Goal: Task Accomplishment & Management: Complete application form

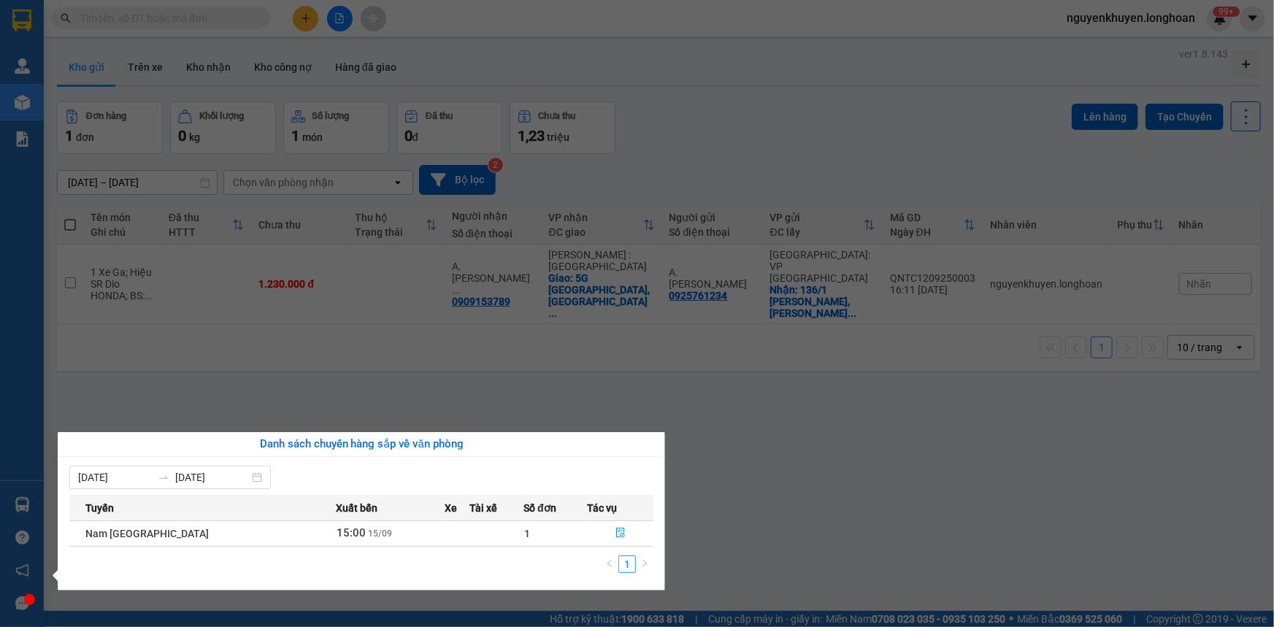
drag, startPoint x: 617, startPoint y: 393, endPoint x: 561, endPoint y: 392, distance: 56.2
click at [617, 393] on section "Kết quả tìm kiếm ( 0 ) Bộ lọc No Data nguyenkhuyen.longhoan 99+ Quản Lý Quản lý…" at bounding box center [637, 313] width 1274 height 627
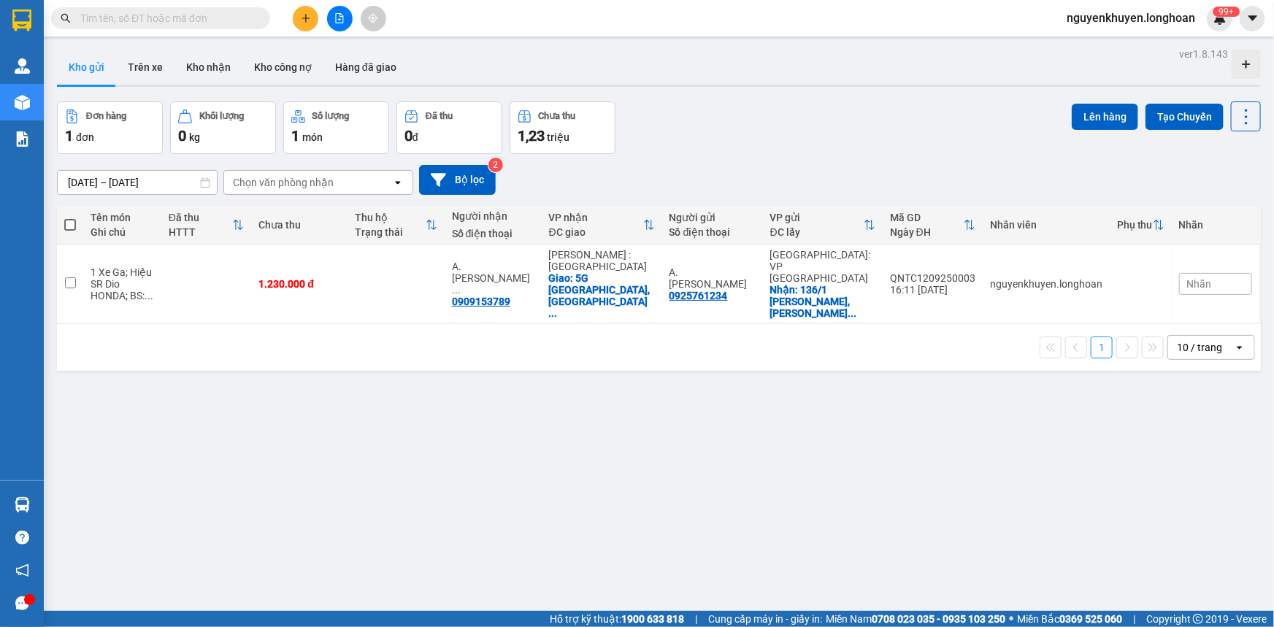
click at [108, 22] on input "text" at bounding box center [166, 18] width 172 height 16
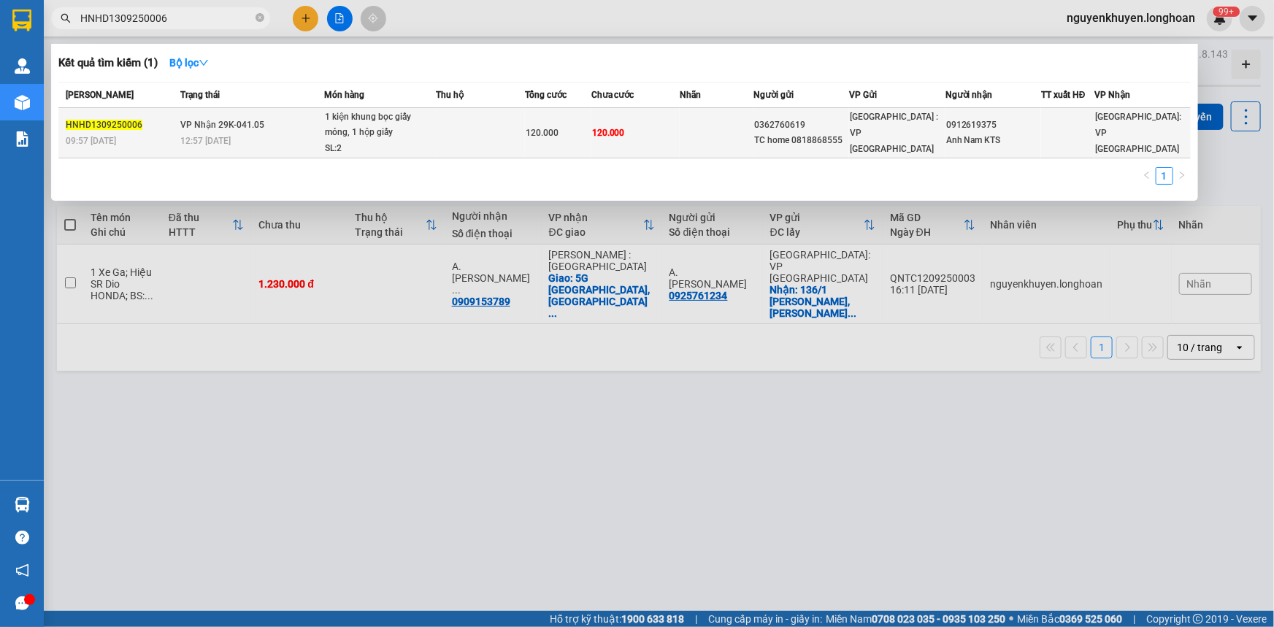
type input "HNHD1309250006"
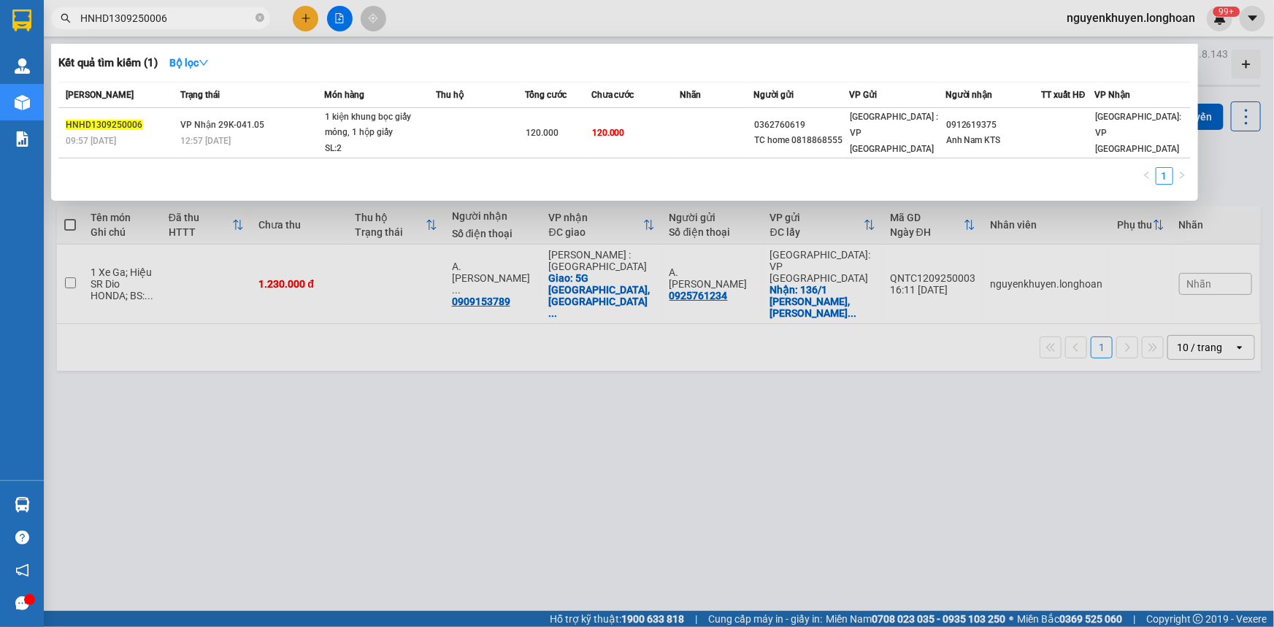
click at [365, 128] on div "1 kiện khung bọc giấy mỏng, 1 hộp giấy" at bounding box center [380, 125] width 110 height 31
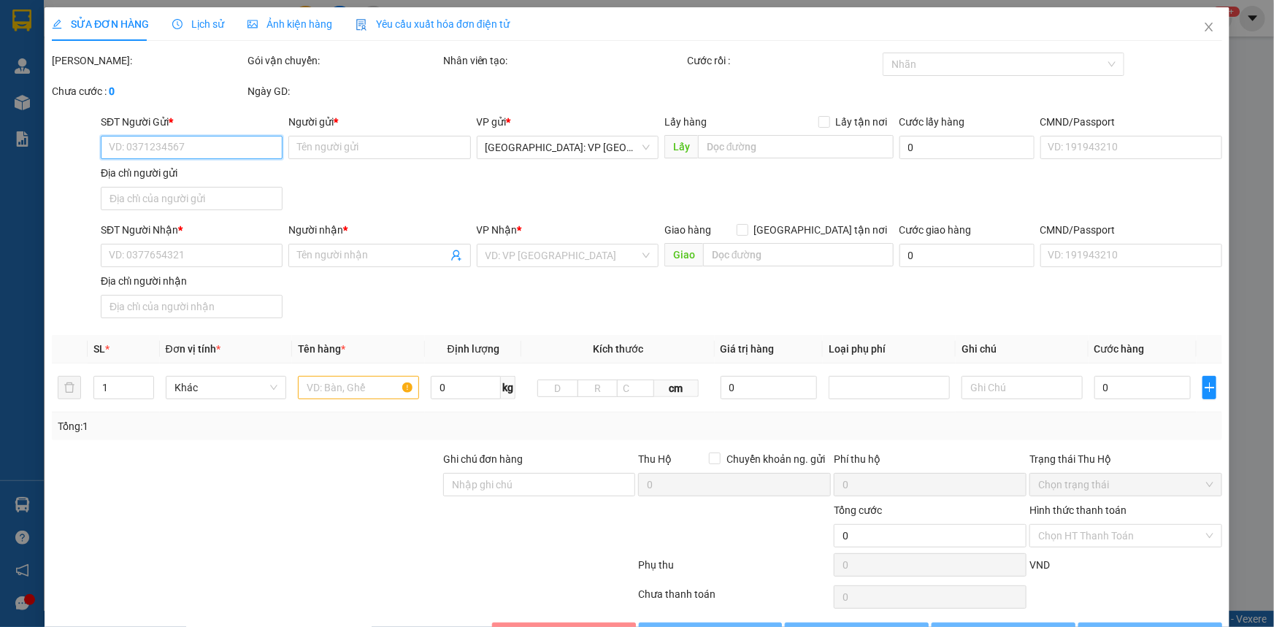
type input "0362760619"
type input "TC home 0818868555"
type input "0912619375"
type input "Anh Nam KTS"
type input "120.000"
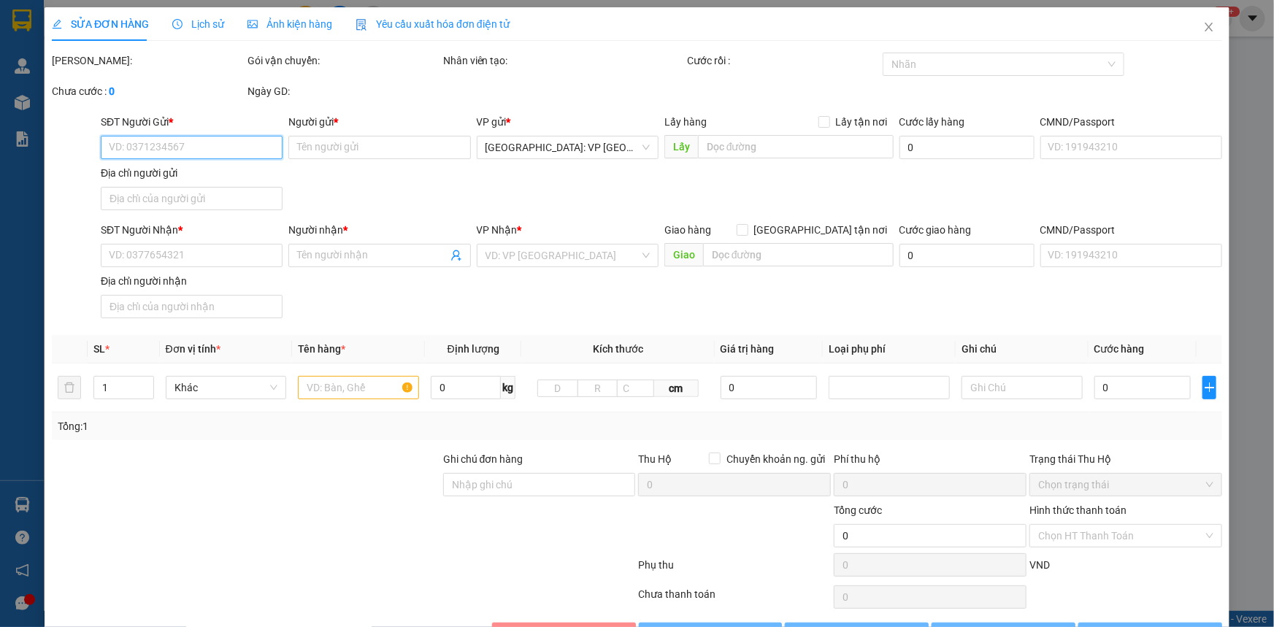
type input "120.000"
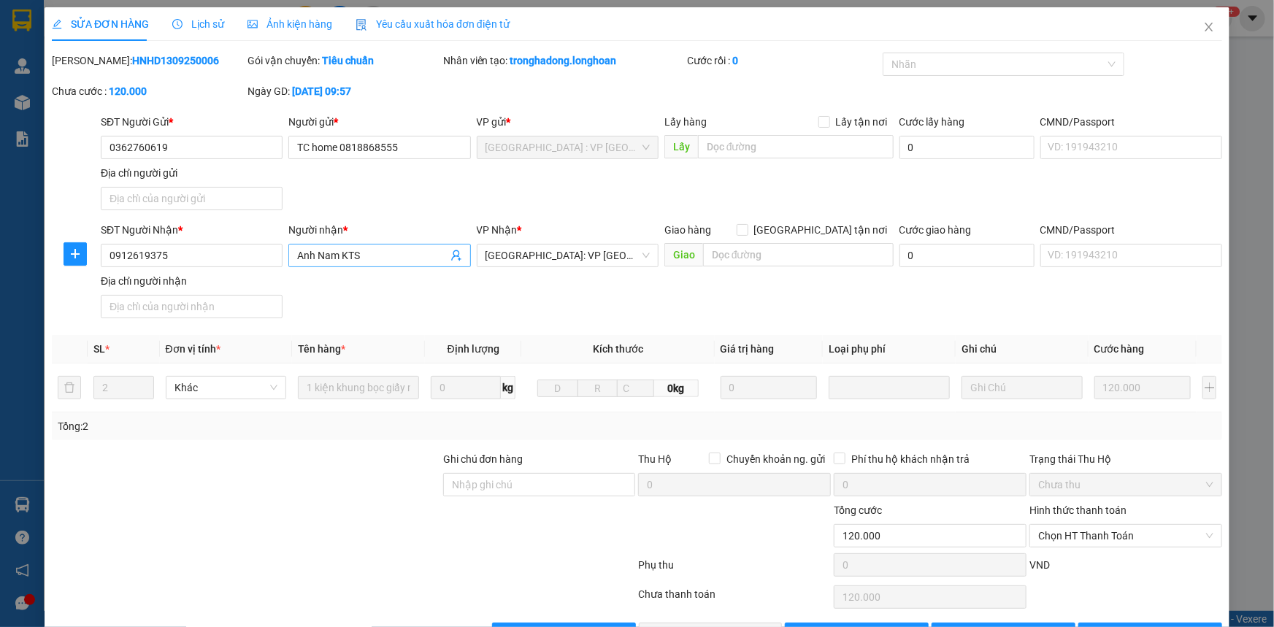
click at [357, 254] on input "Anh Nam KTS" at bounding box center [372, 255] width 150 height 16
click at [377, 259] on input "Anh Nam KTS" at bounding box center [372, 255] width 150 height 16
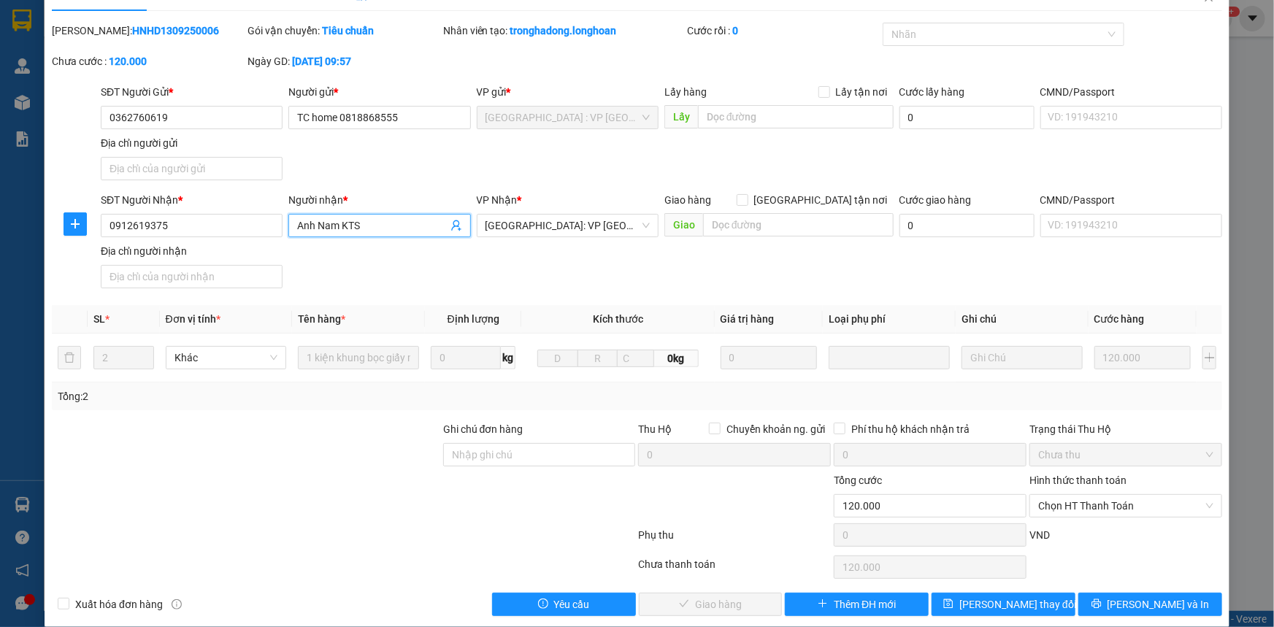
scroll to position [46, 0]
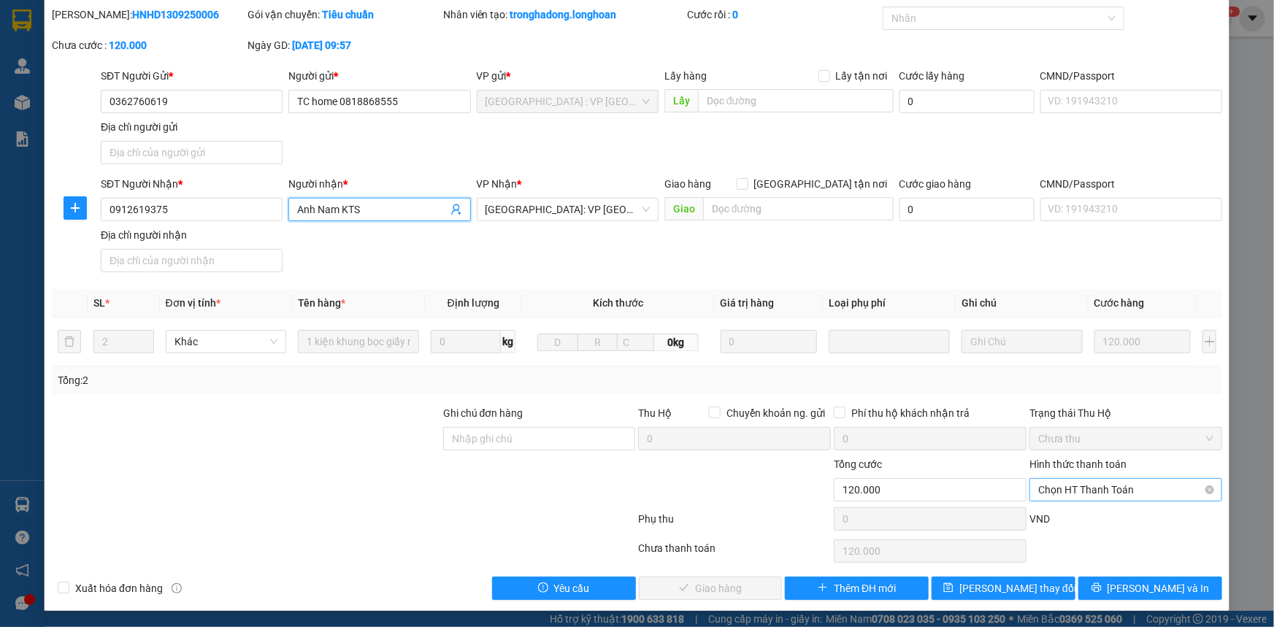
click at [679, 419] on span "Chọn HT Thanh Toán" at bounding box center [1125, 490] width 175 height 22
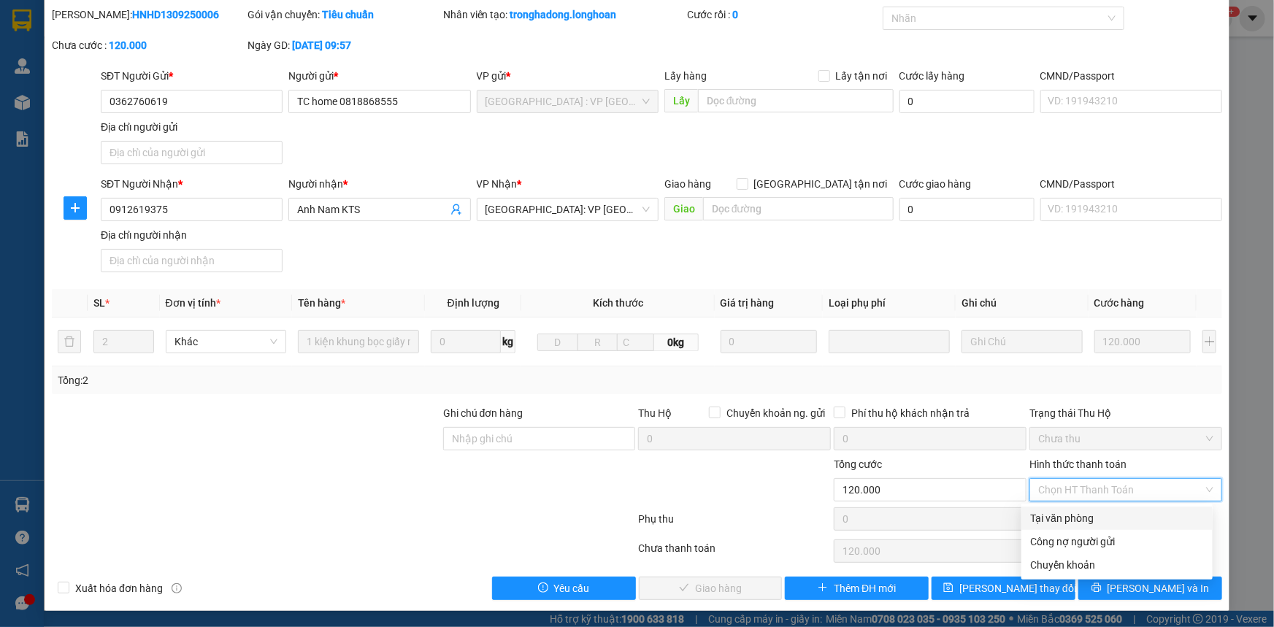
click at [679, 419] on div at bounding box center [735, 481] width 196 height 51
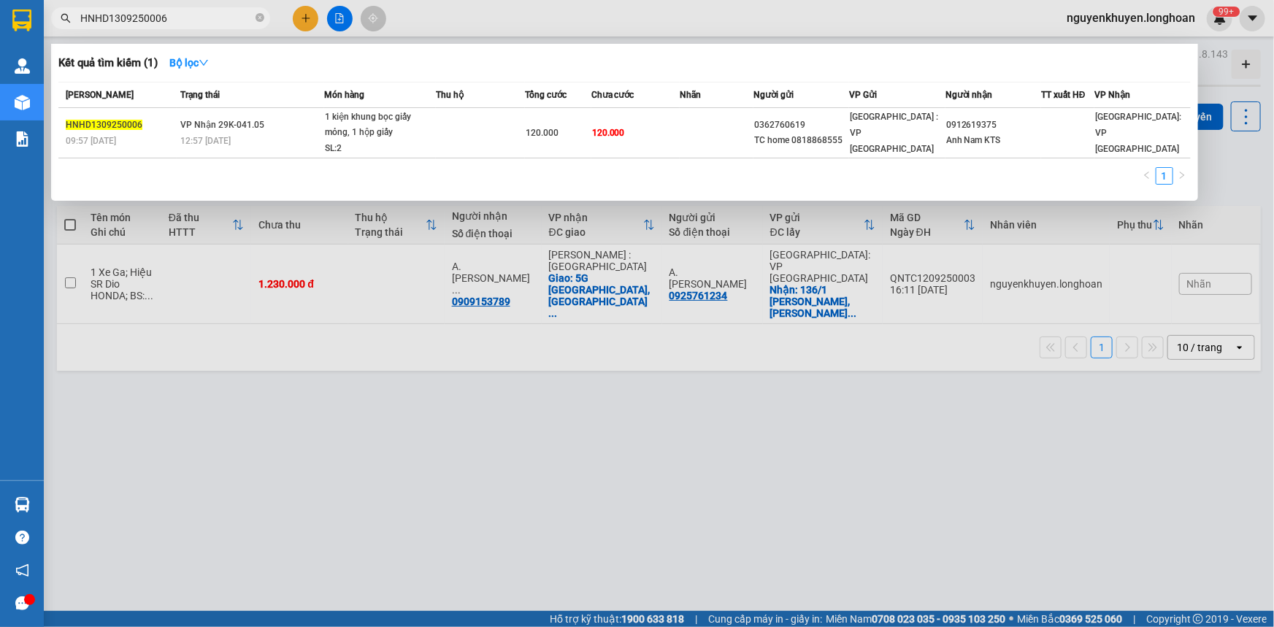
click at [186, 15] on input "HNHD1309250006" at bounding box center [166, 18] width 172 height 16
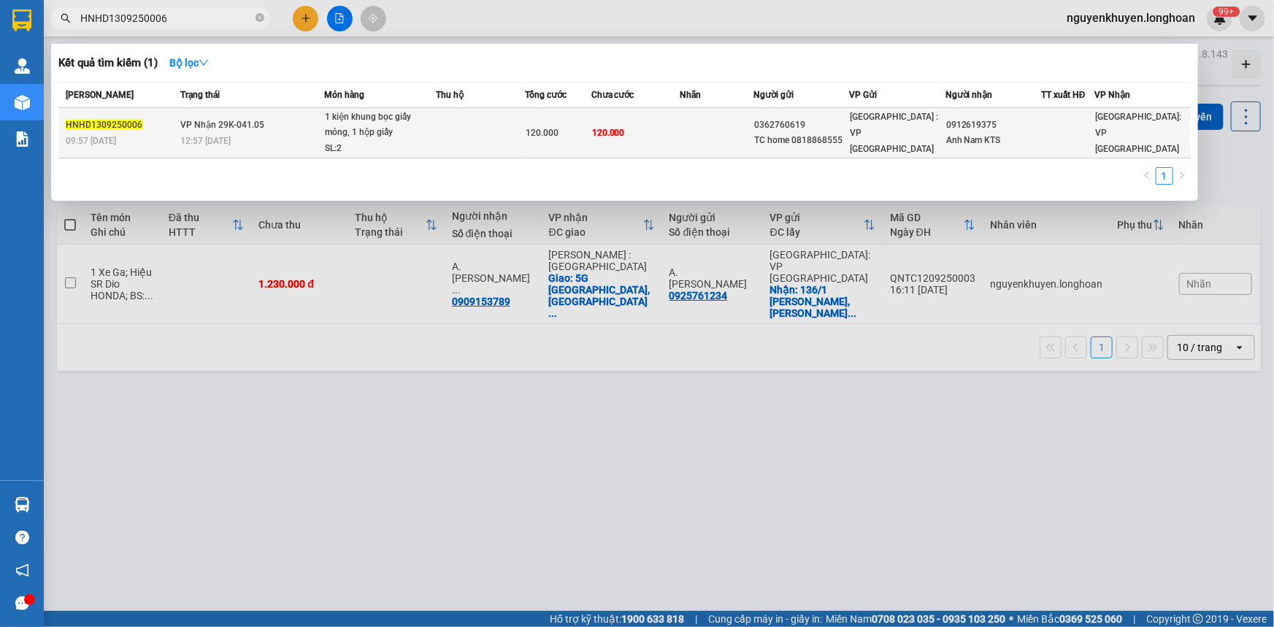
click at [364, 126] on div "1 kiện khung bọc giấy mỏng, 1 hộp giấy" at bounding box center [380, 125] width 110 height 31
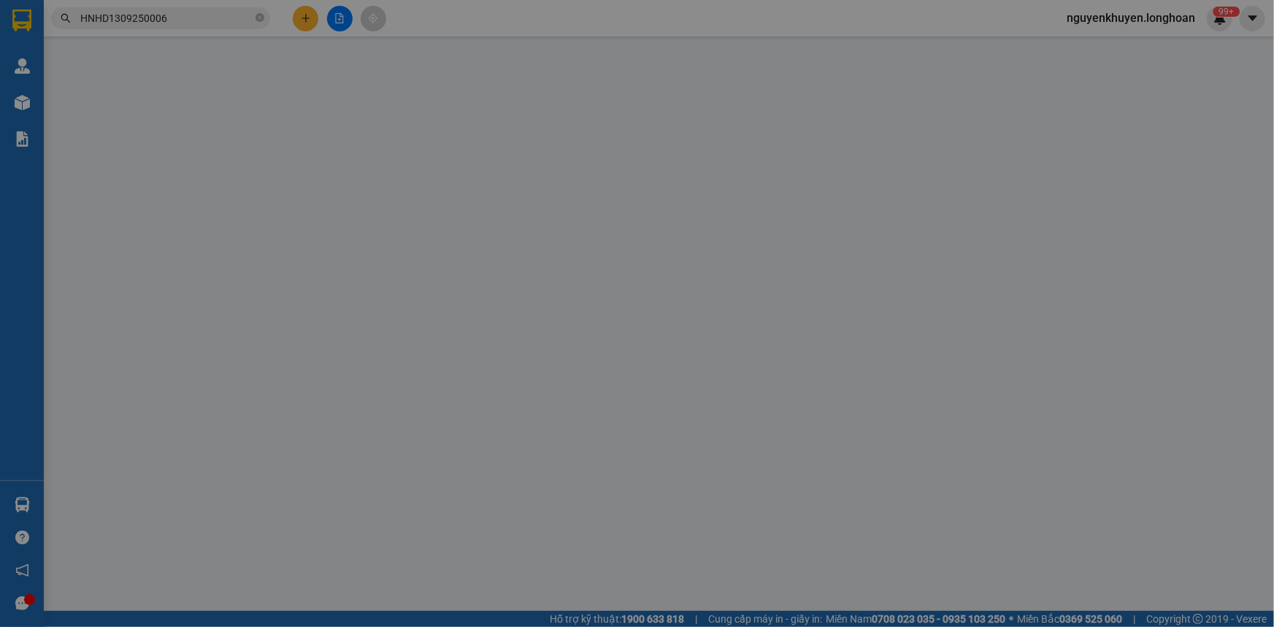
type input "0362760619"
type input "TC home 0818868555"
type input "0912619375"
type input "Anh Nam KTS"
type input "120.000"
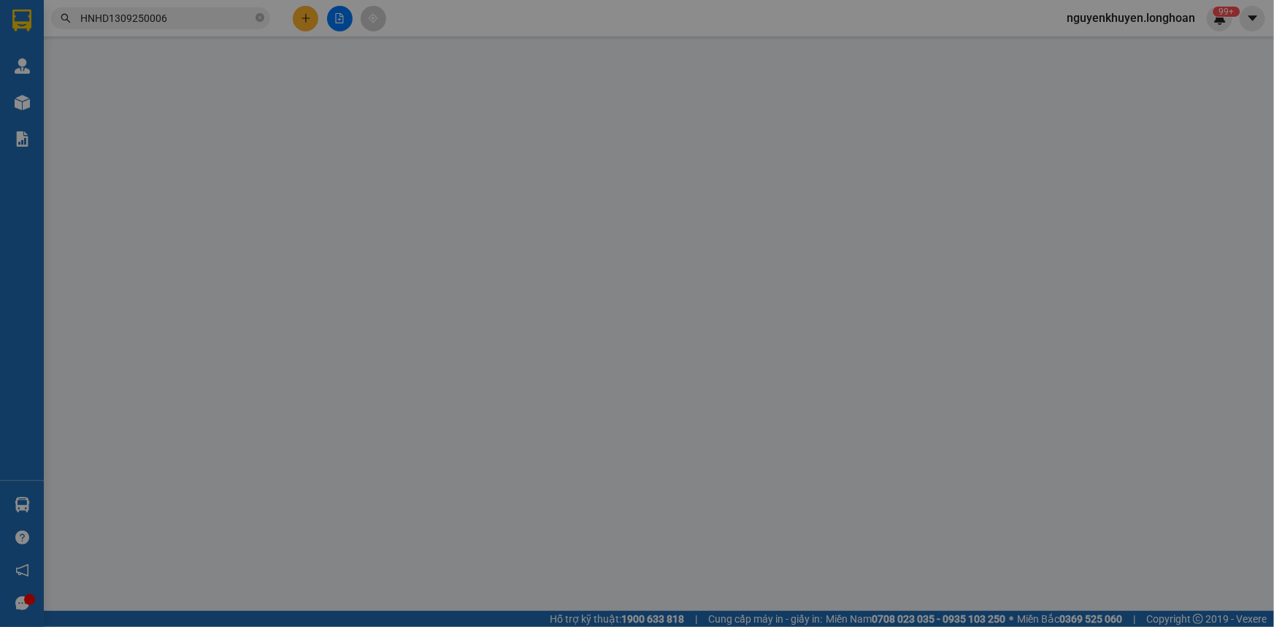
type input "120.000"
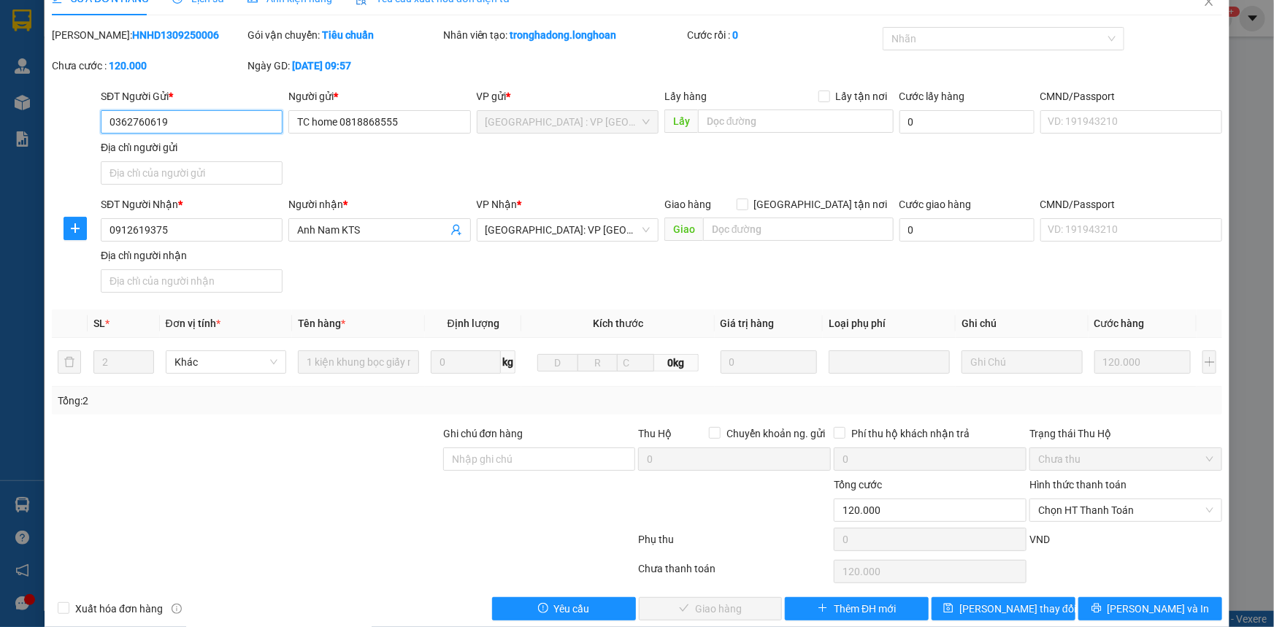
scroll to position [46, 0]
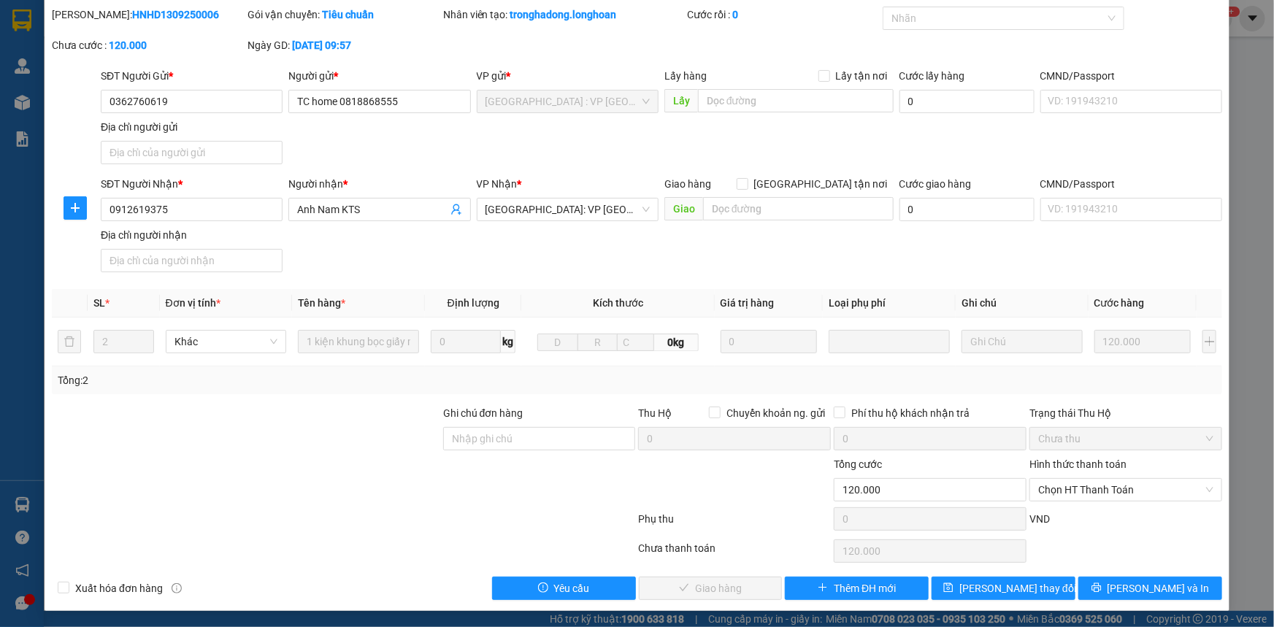
click at [393, 419] on div at bounding box center [245, 481] width 391 height 51
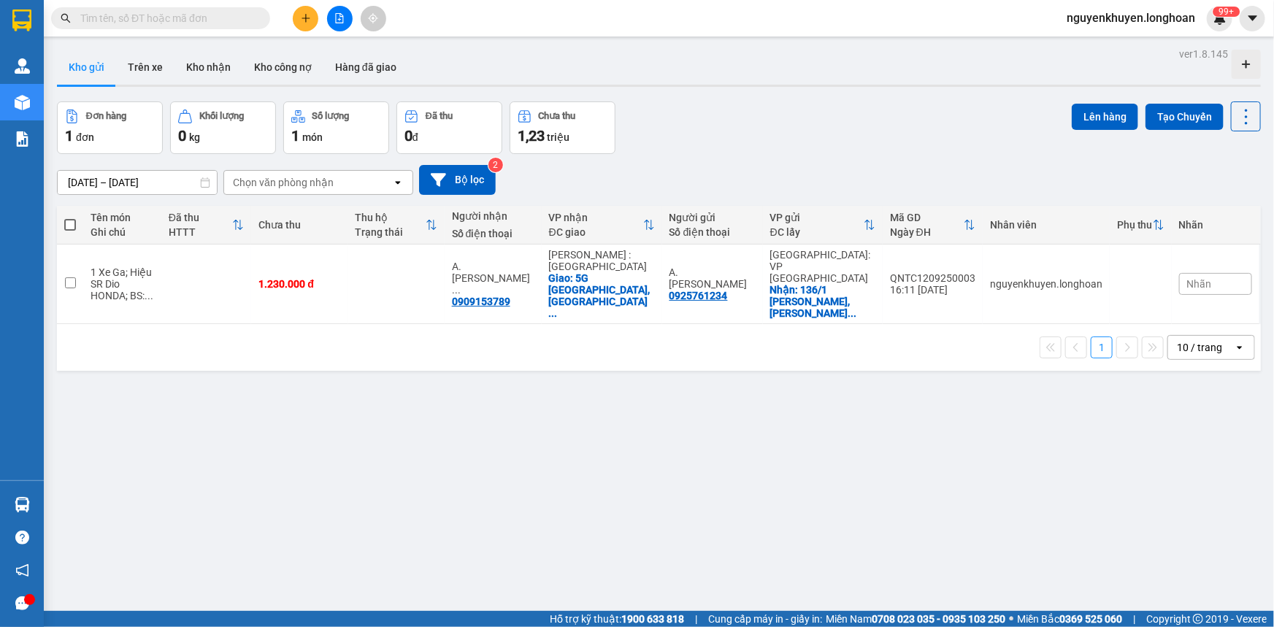
click at [158, 19] on input "text" at bounding box center [166, 18] width 172 height 16
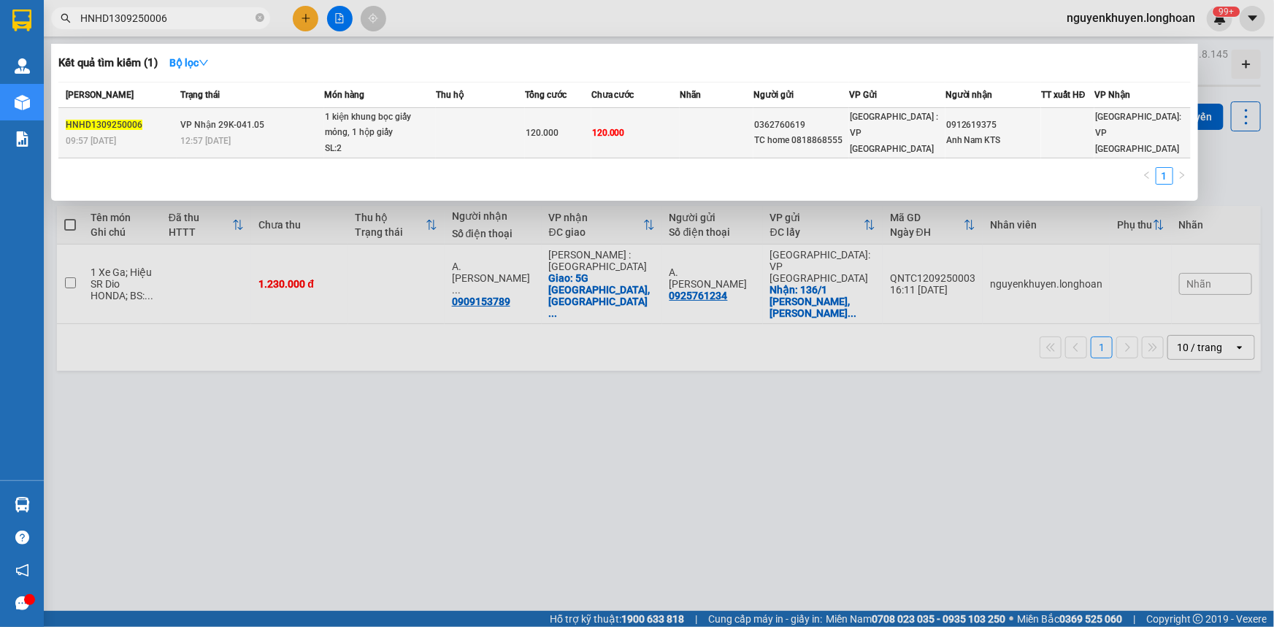
type input "HNHD1309250006"
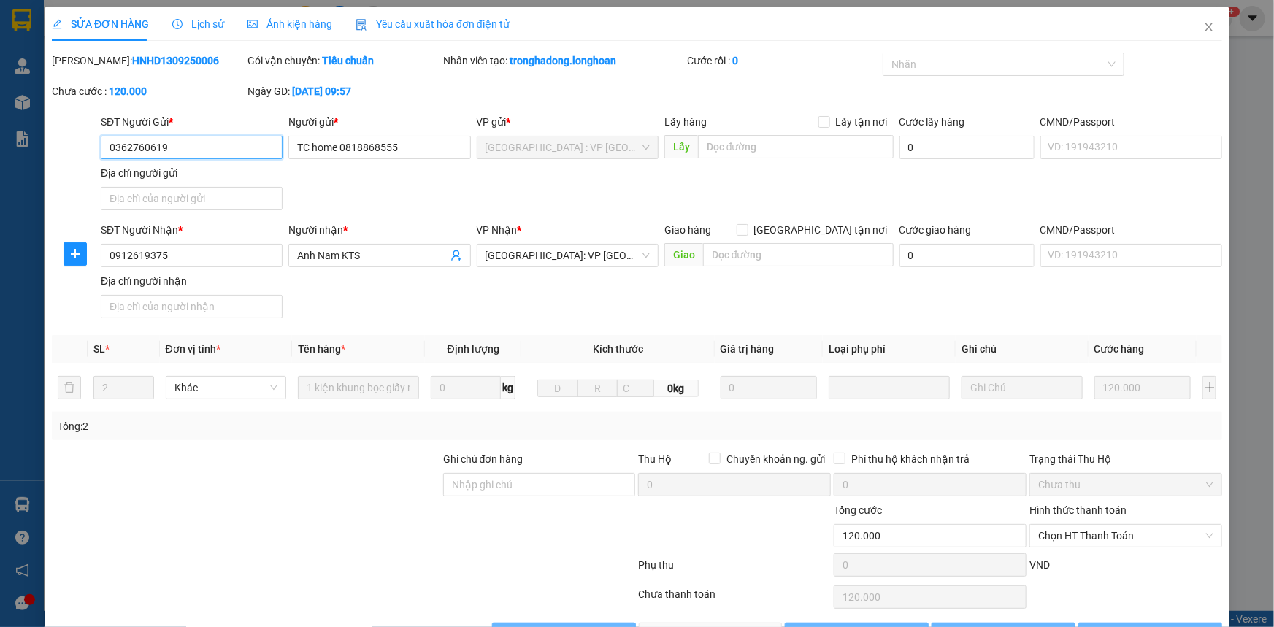
type input "0362760619"
type input "TC home 0818868555"
type input "0912619375"
type input "Anh Nam KTS"
type input "120.000"
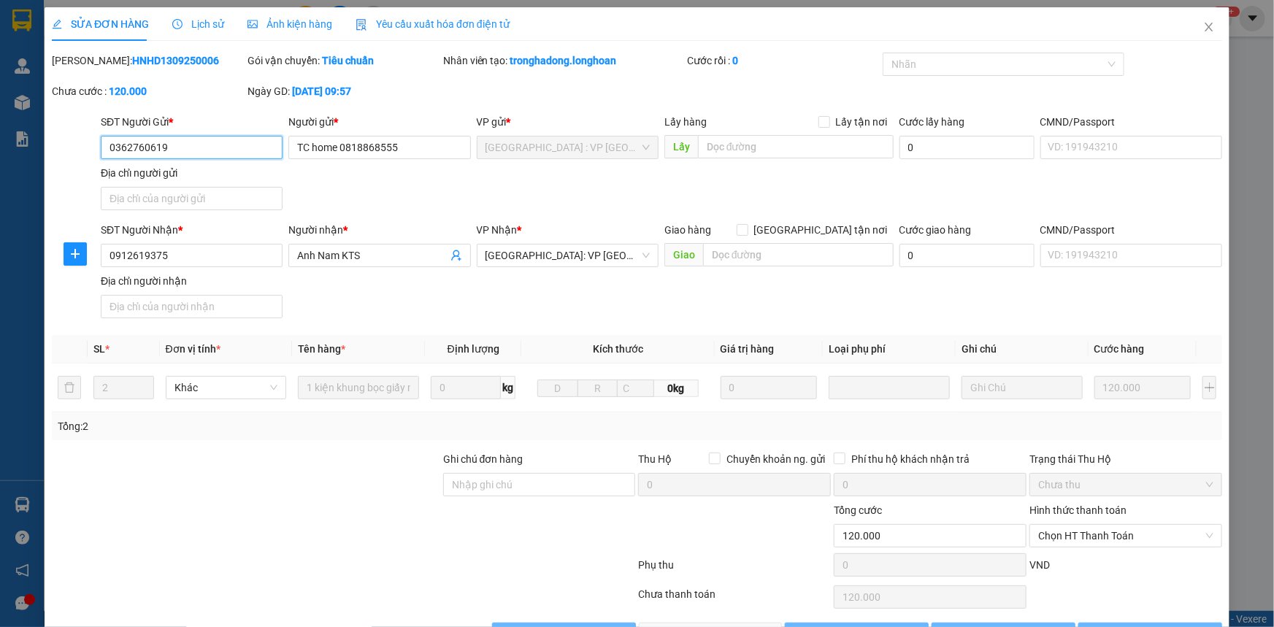
type input "120.000"
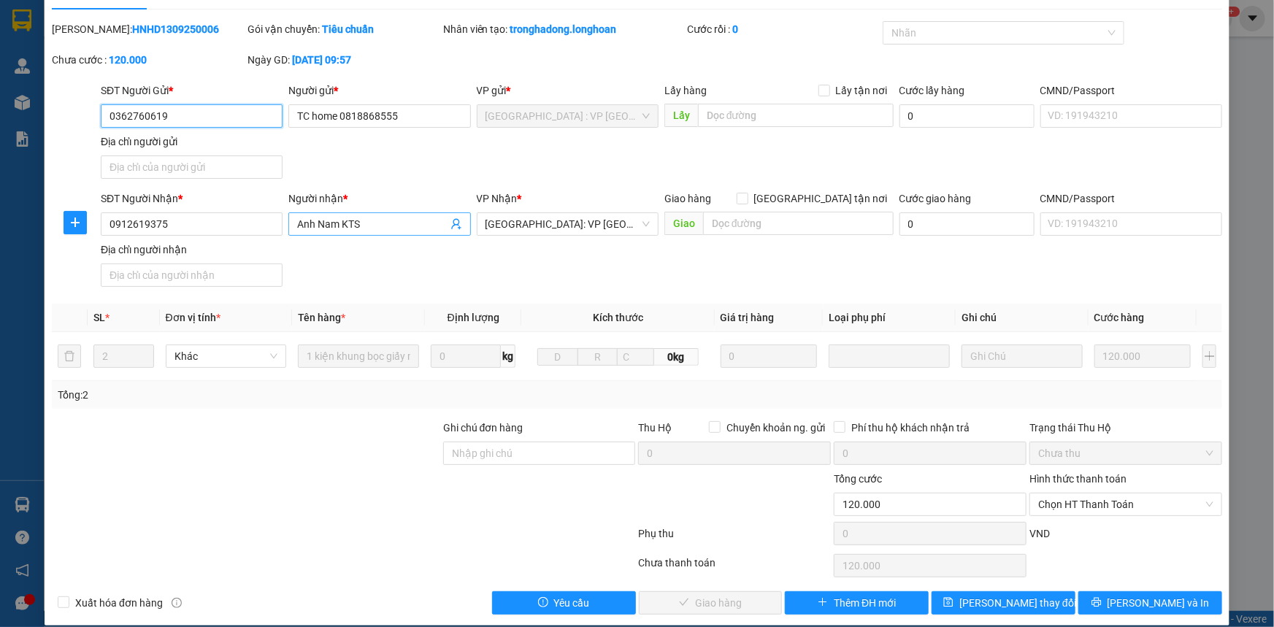
scroll to position [46, 0]
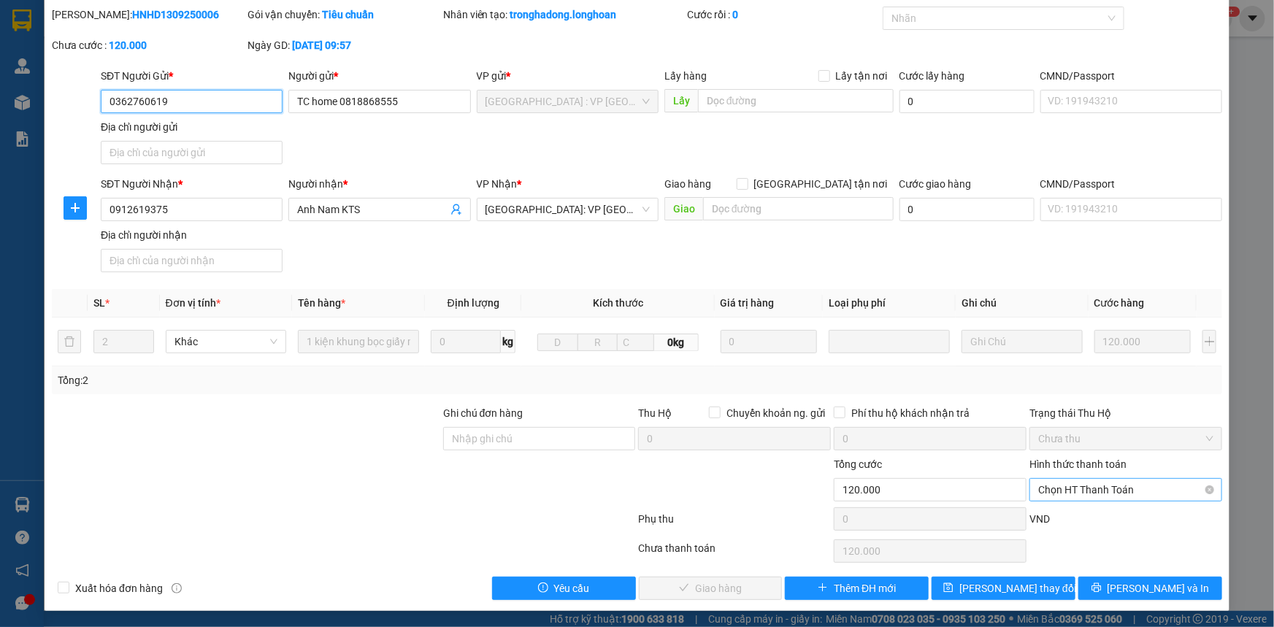
click at [1056, 489] on span "Chọn HT Thanh Toán" at bounding box center [1125, 490] width 175 height 22
click at [536, 470] on div at bounding box center [540, 481] width 196 height 51
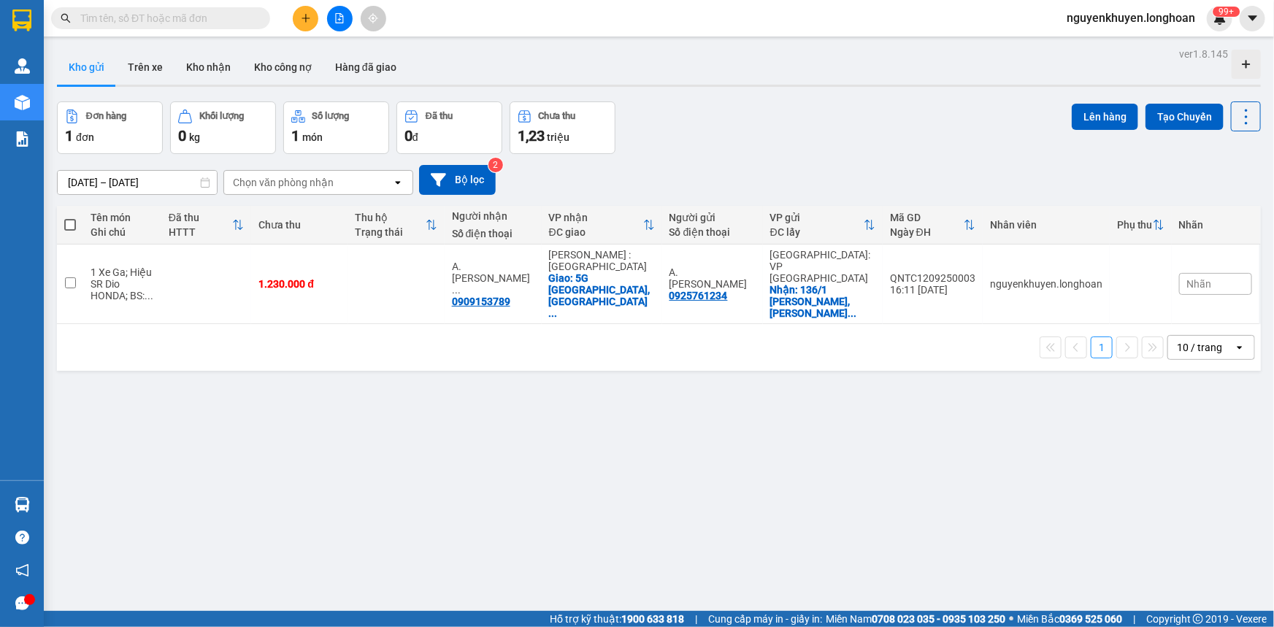
click at [110, 20] on input "text" at bounding box center [166, 18] width 172 height 16
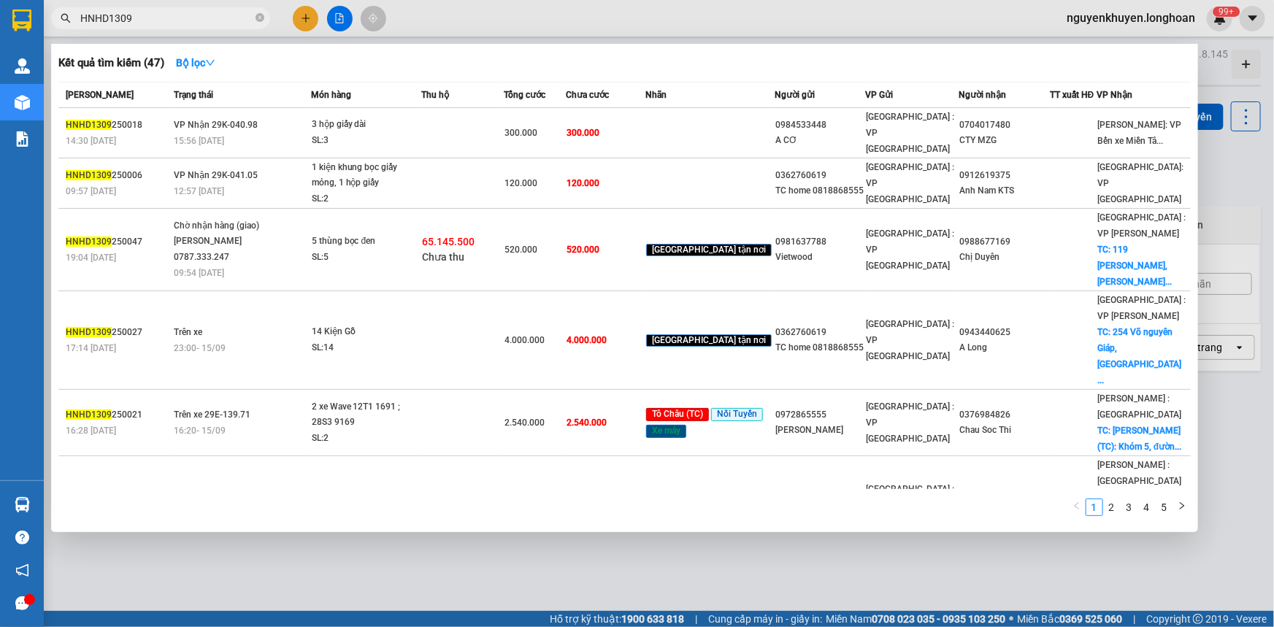
click at [150, 26] on span "HNHD1309" at bounding box center [160, 18] width 219 height 22
click at [138, 18] on input "HNHD1309" at bounding box center [166, 18] width 172 height 16
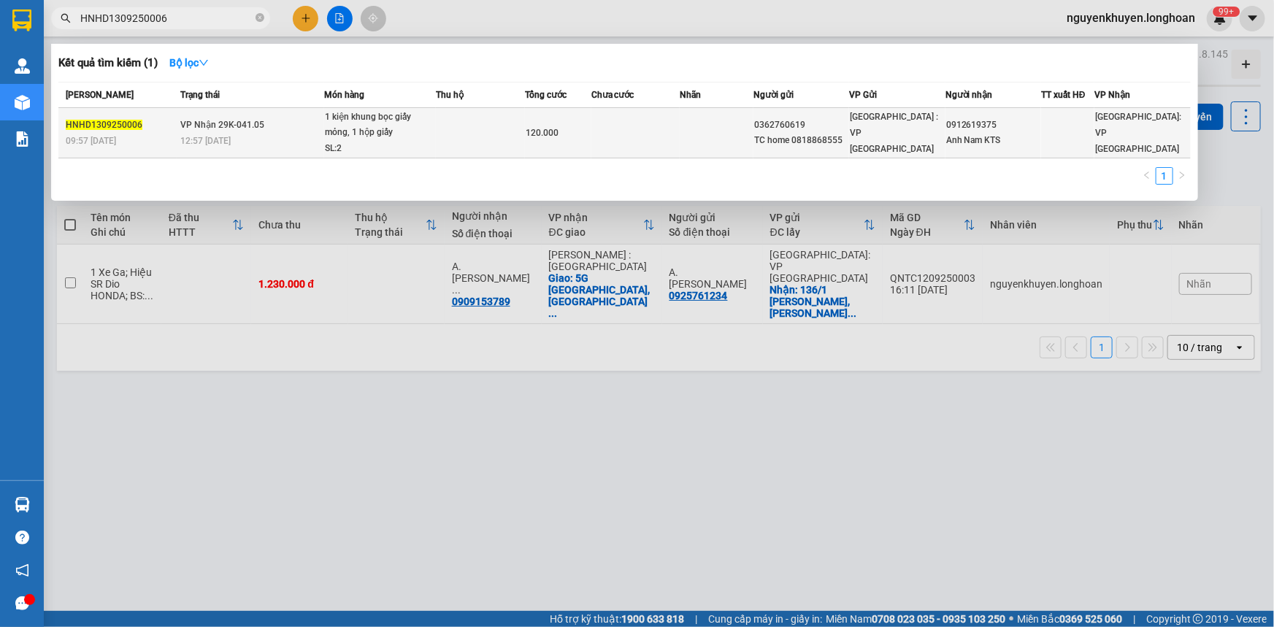
type input "HNHD1309250006"
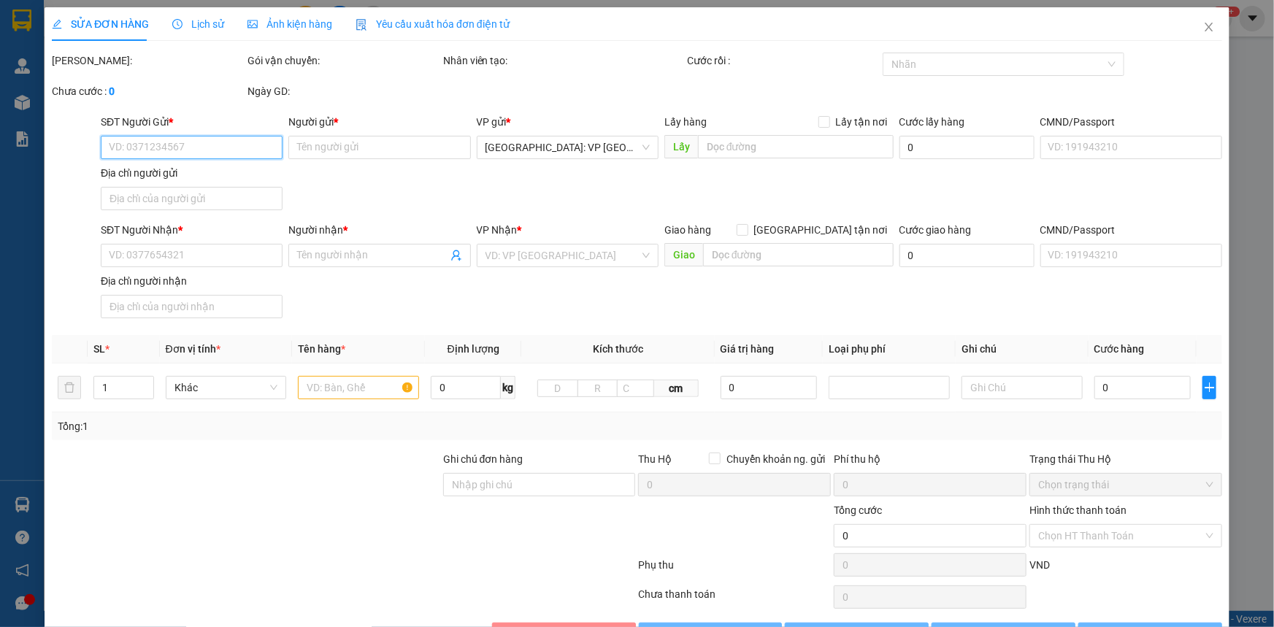
type input "0362760619"
type input "TC home 0818868555"
type input "0912619375"
type input "Anh Nam KTS"
type input "120.000"
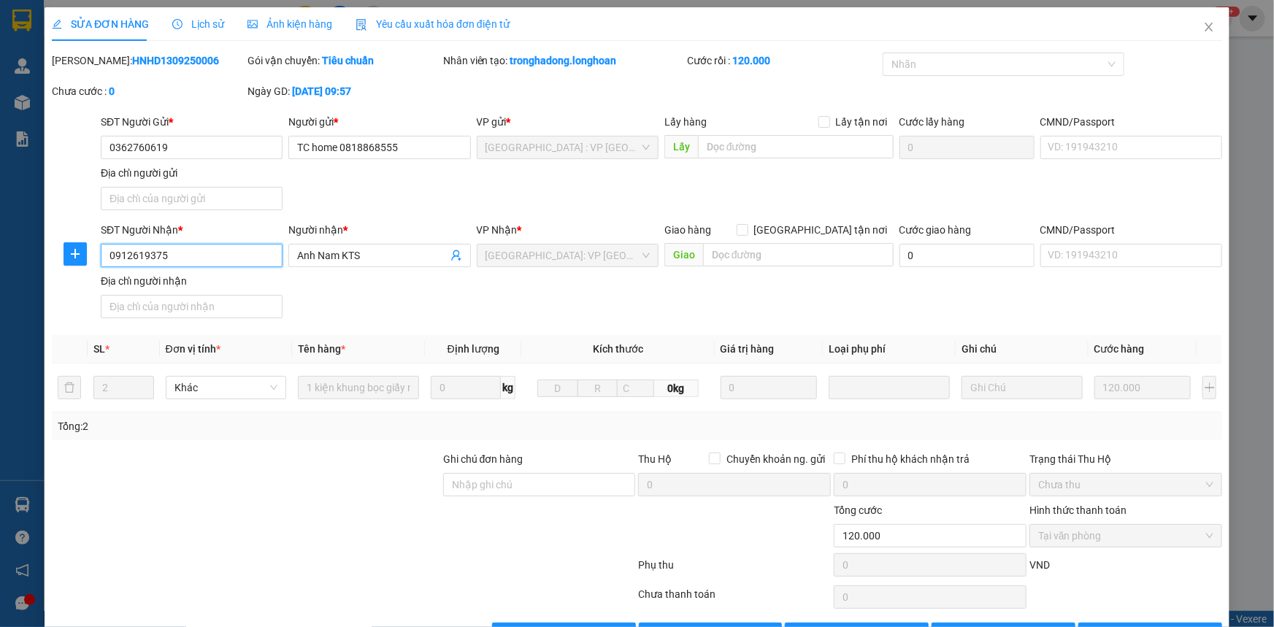
drag, startPoint x: 164, startPoint y: 253, endPoint x: 45, endPoint y: 265, distance: 120.3
click at [58, 265] on div "SĐT Người Nhận * 0912619375 0912619375 Người nhận * Anh Nam KTS VP Nhận * Quảng…" at bounding box center [636, 273] width 1173 height 102
click at [246, 464] on div at bounding box center [245, 476] width 391 height 51
click at [364, 451] on div at bounding box center [245, 476] width 391 height 51
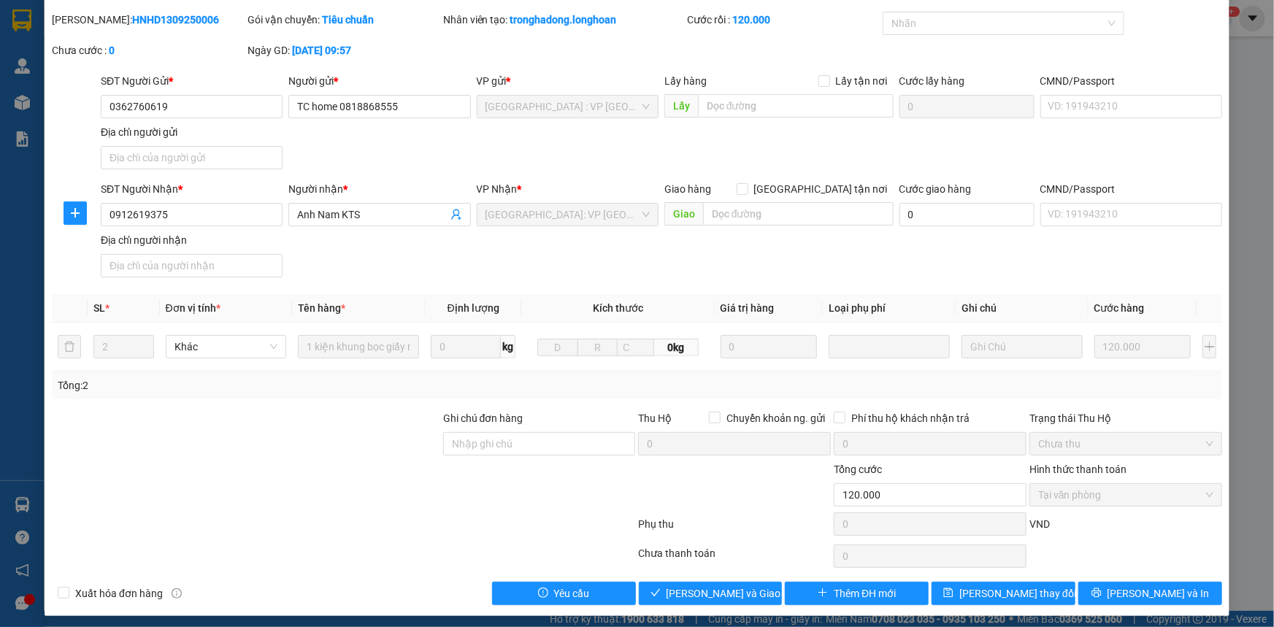
scroll to position [46, 0]
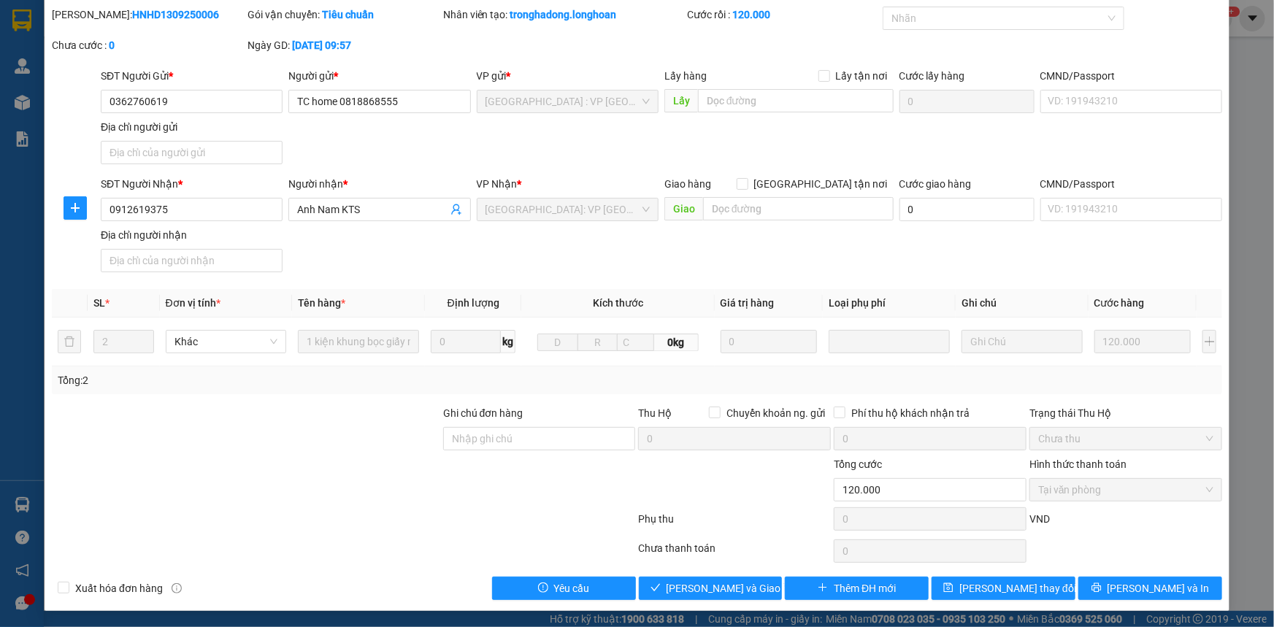
click at [1061, 463] on label "Hình thức thanh toán" at bounding box center [1077, 464] width 97 height 12
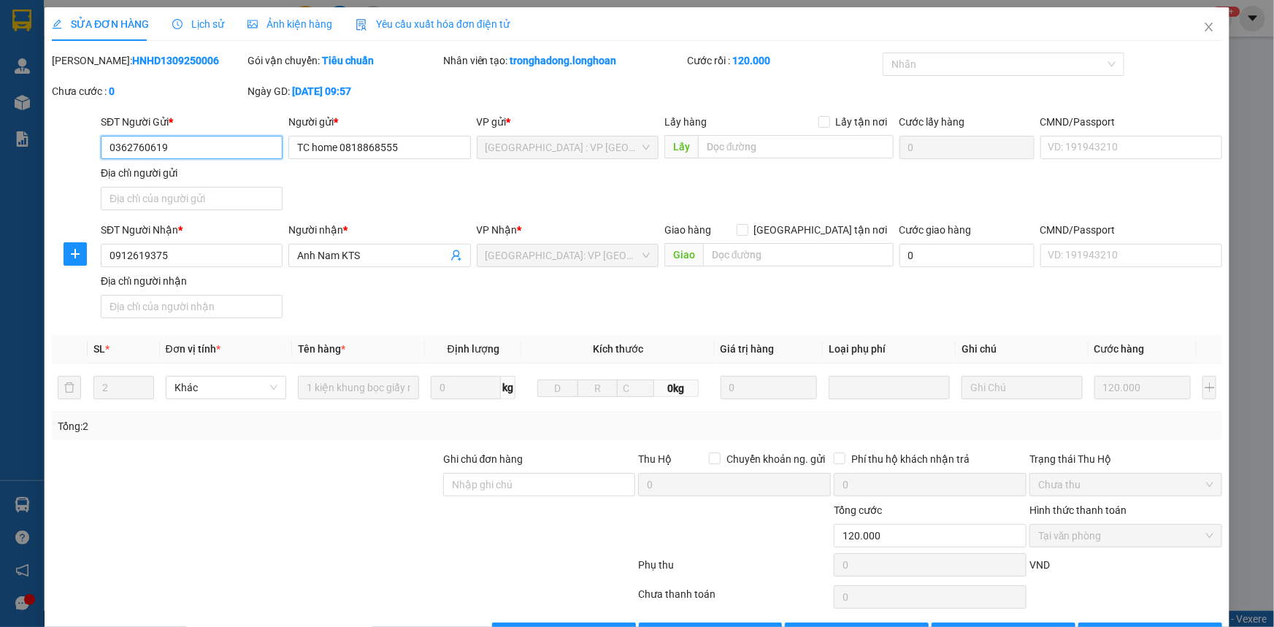
click at [197, 147] on input "0362760619" at bounding box center [192, 147] width 182 height 23
click at [246, 496] on div at bounding box center [245, 476] width 391 height 51
click at [95, 28] on span "SỬA ĐƠN HÀNG" at bounding box center [100, 24] width 97 height 12
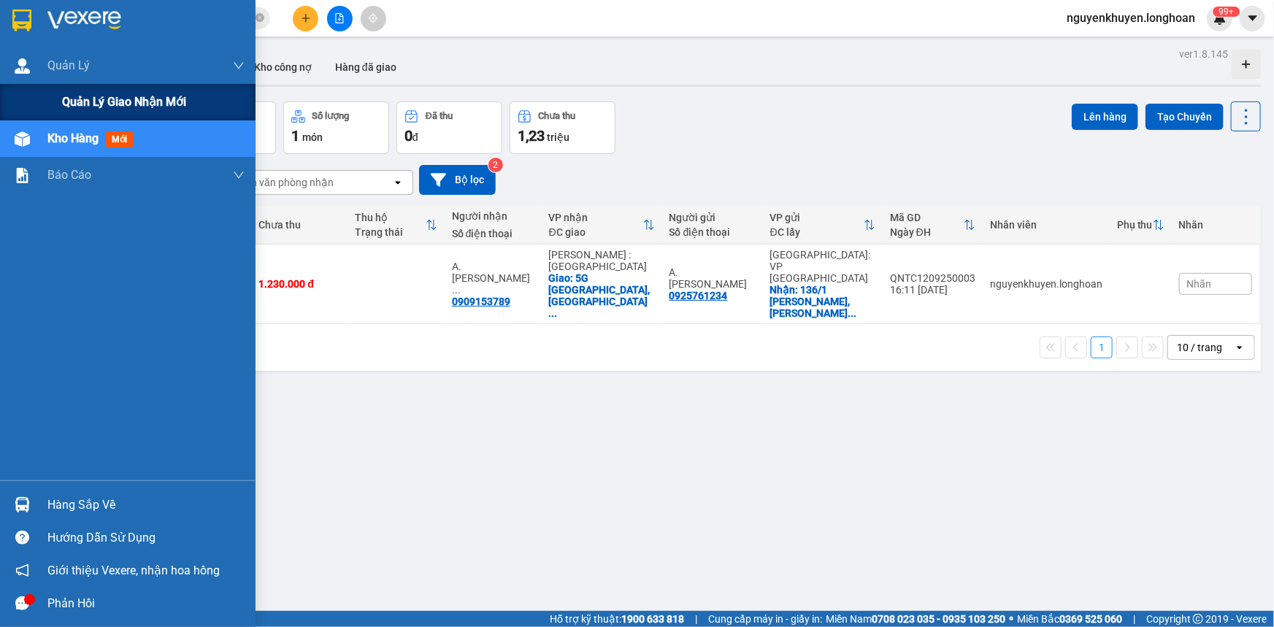
click at [103, 95] on span "Quản lý giao nhận mới" at bounding box center [124, 102] width 124 height 18
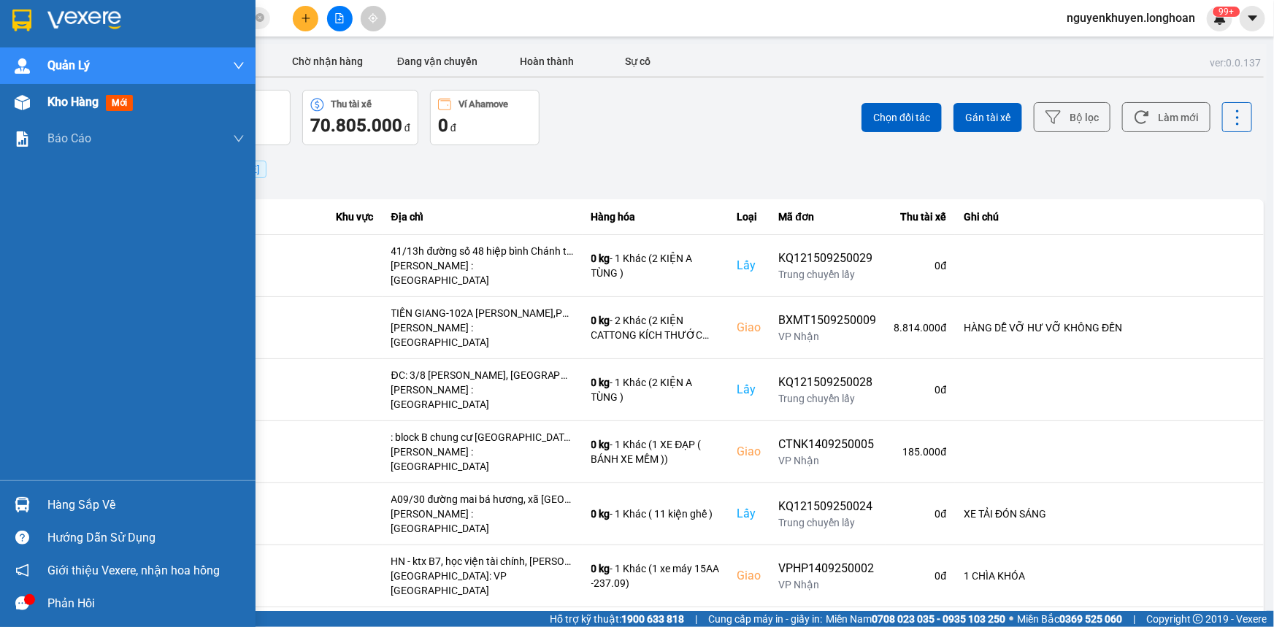
click at [74, 105] on span "Kho hàng" at bounding box center [72, 102] width 51 height 14
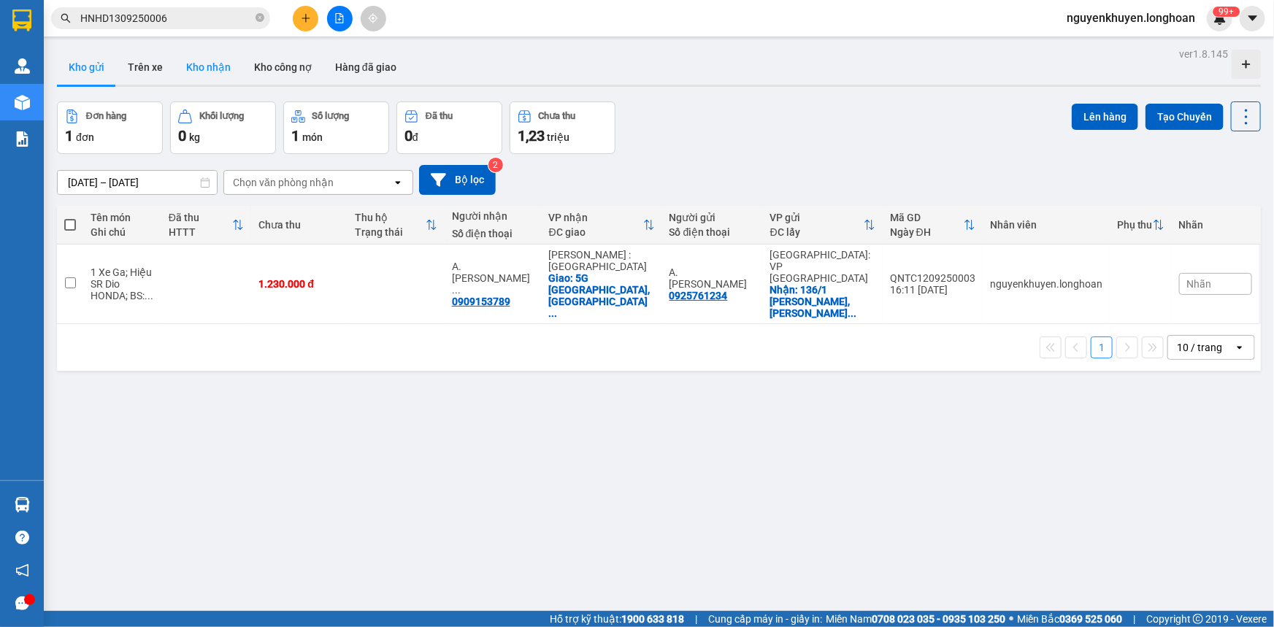
click at [200, 66] on button "Kho nhận" at bounding box center [208, 67] width 68 height 35
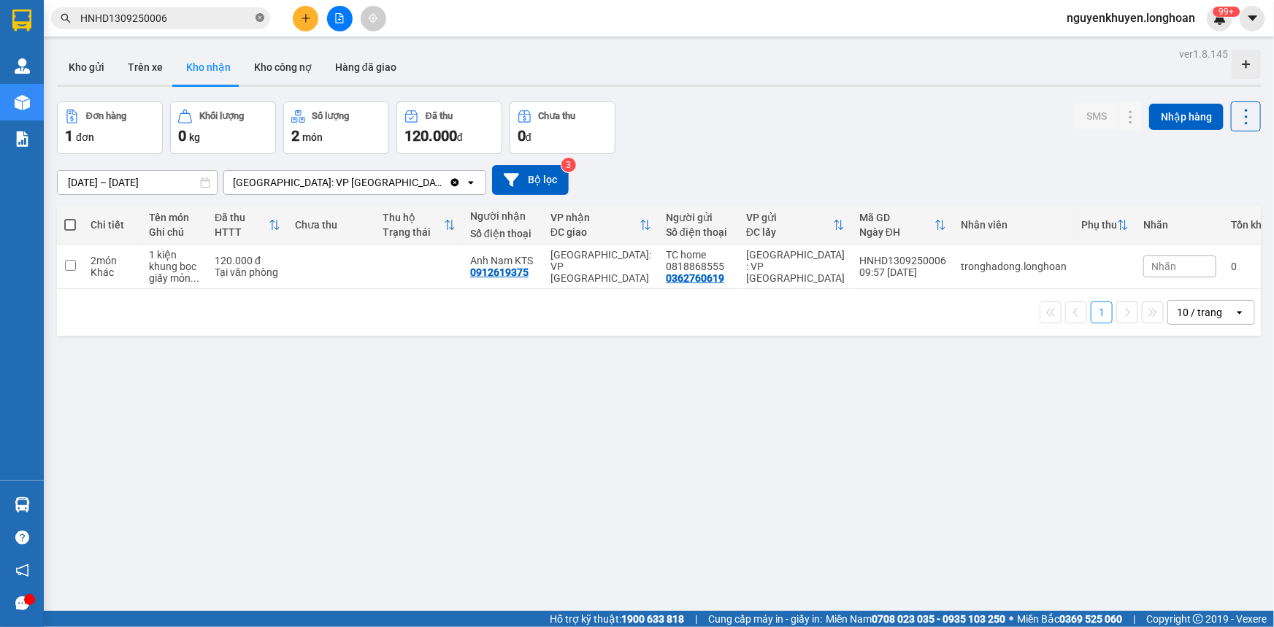
click at [259, 19] on icon "close-circle" at bounding box center [260, 17] width 9 height 9
click at [259, 19] on span at bounding box center [260, 18] width 9 height 16
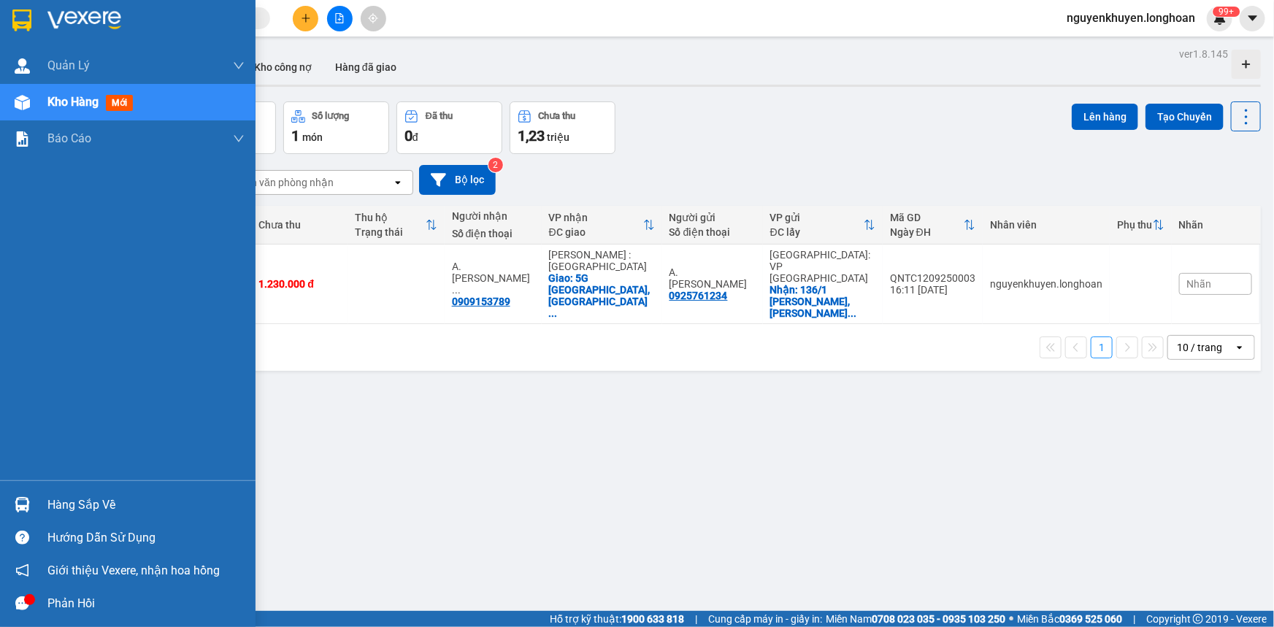
click at [86, 507] on div "Hàng sắp về" at bounding box center [145, 505] width 197 height 22
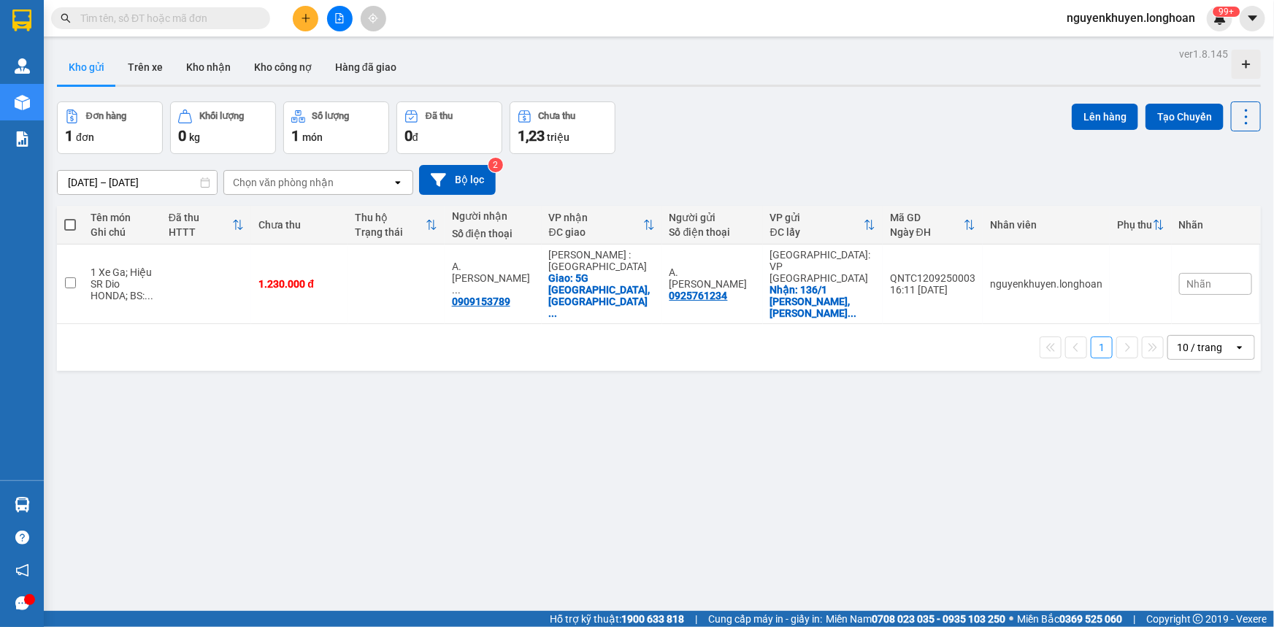
click at [769, 403] on section "Kết quả tìm kiếm ( 0 ) Bộ lọc No Data nguyenkhuyen.longhoan 99+ Quản Lý Quản lý…" at bounding box center [637, 313] width 1274 height 627
click at [210, 67] on button "Kho nhận" at bounding box center [208, 67] width 68 height 35
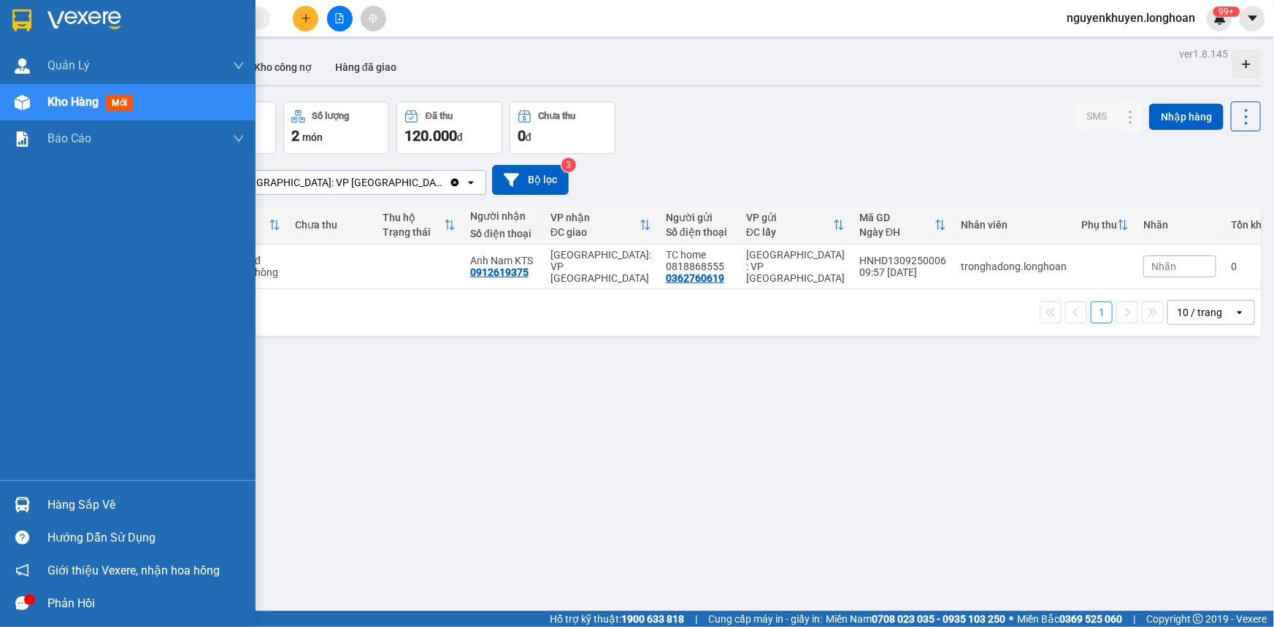
click at [74, 110] on div "Kho hàng mới" at bounding box center [92, 102] width 91 height 18
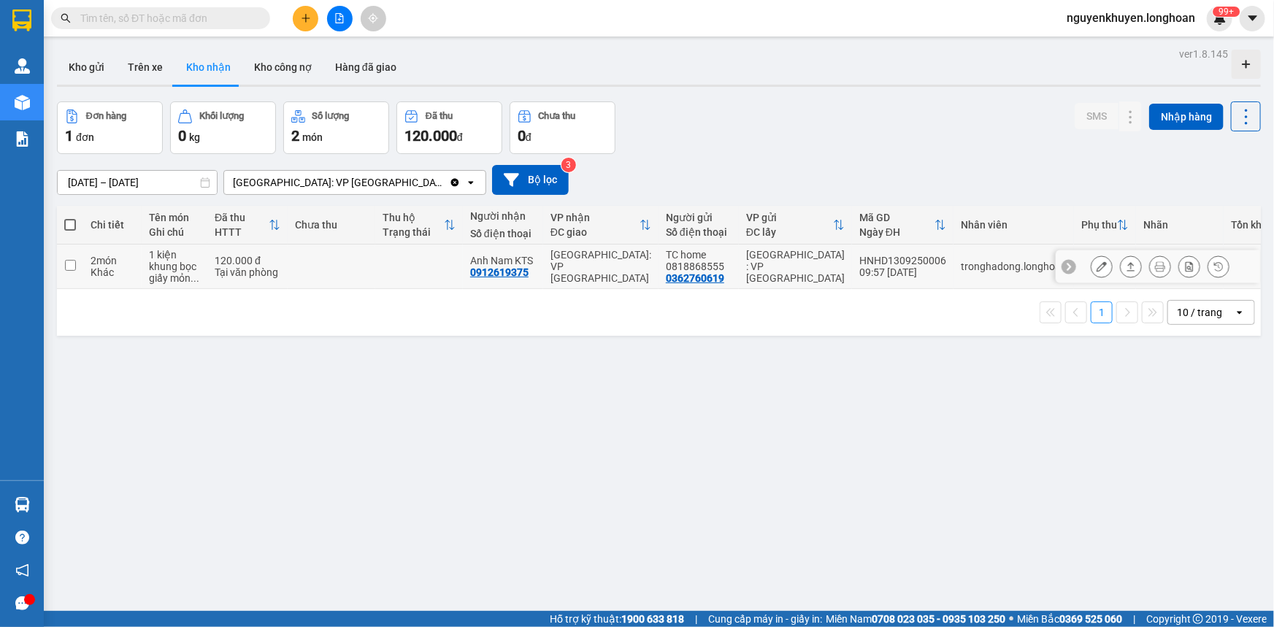
click at [559, 272] on div "[GEOGRAPHIC_DATA]: VP [GEOGRAPHIC_DATA]" at bounding box center [600, 266] width 101 height 35
checkbox input "true"
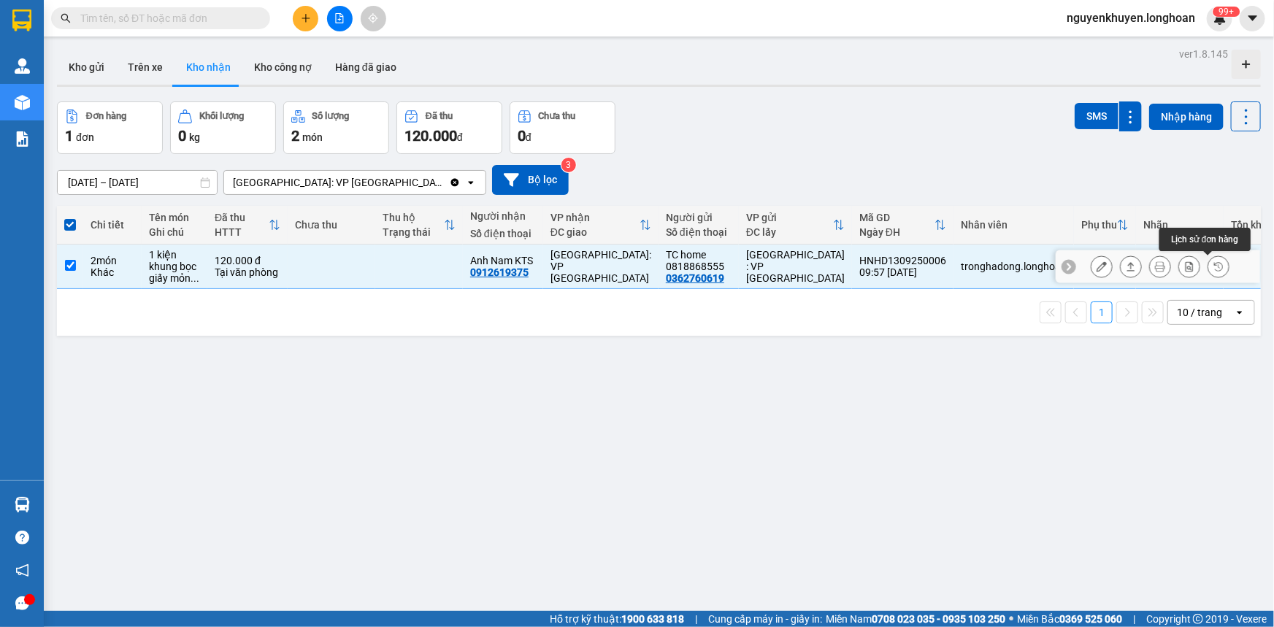
click at [1213, 264] on icon at bounding box center [1218, 266] width 10 height 10
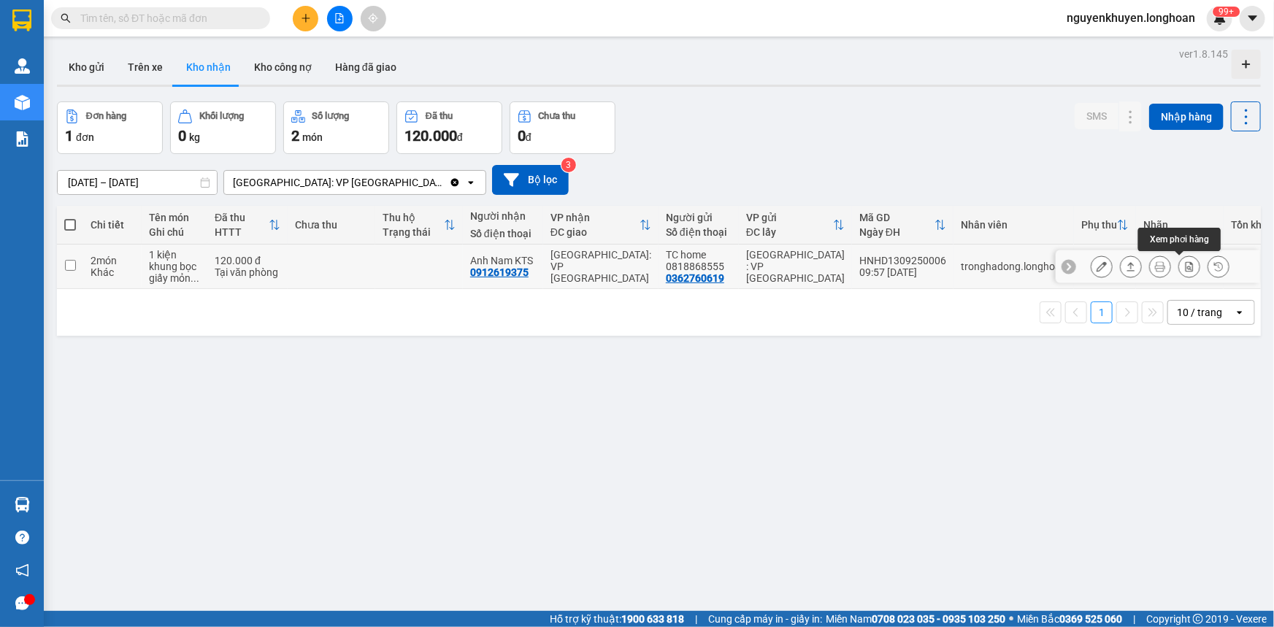
click at [1184, 264] on icon at bounding box center [1189, 266] width 10 height 10
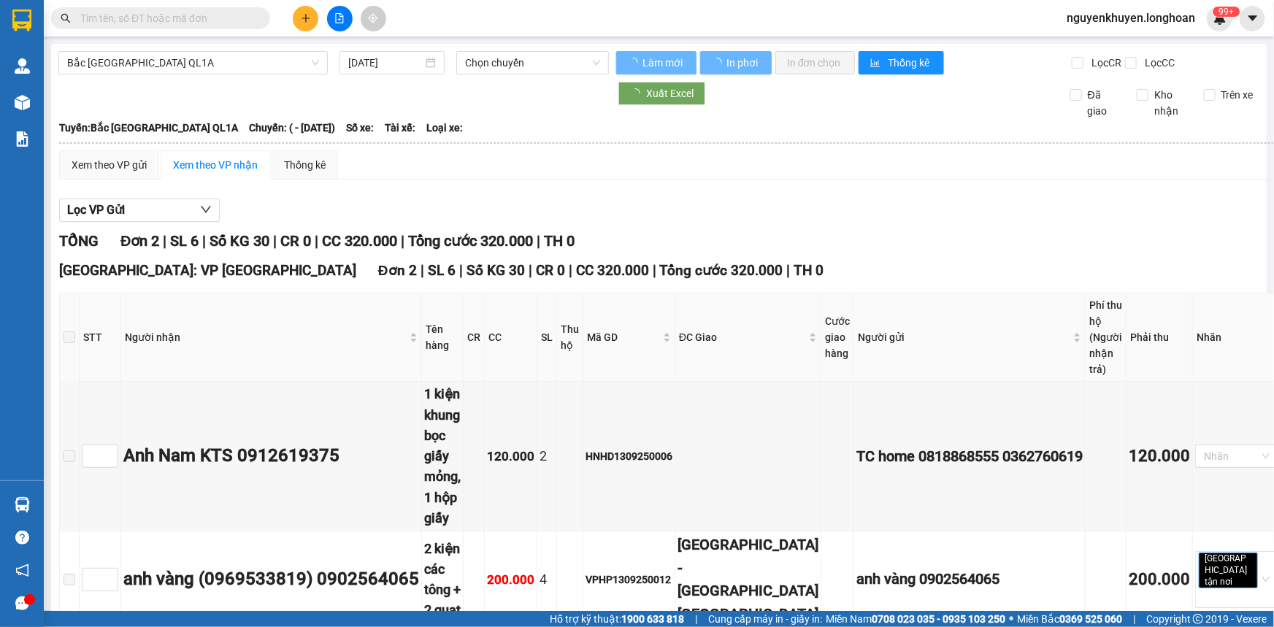
type input "14/09/2025"
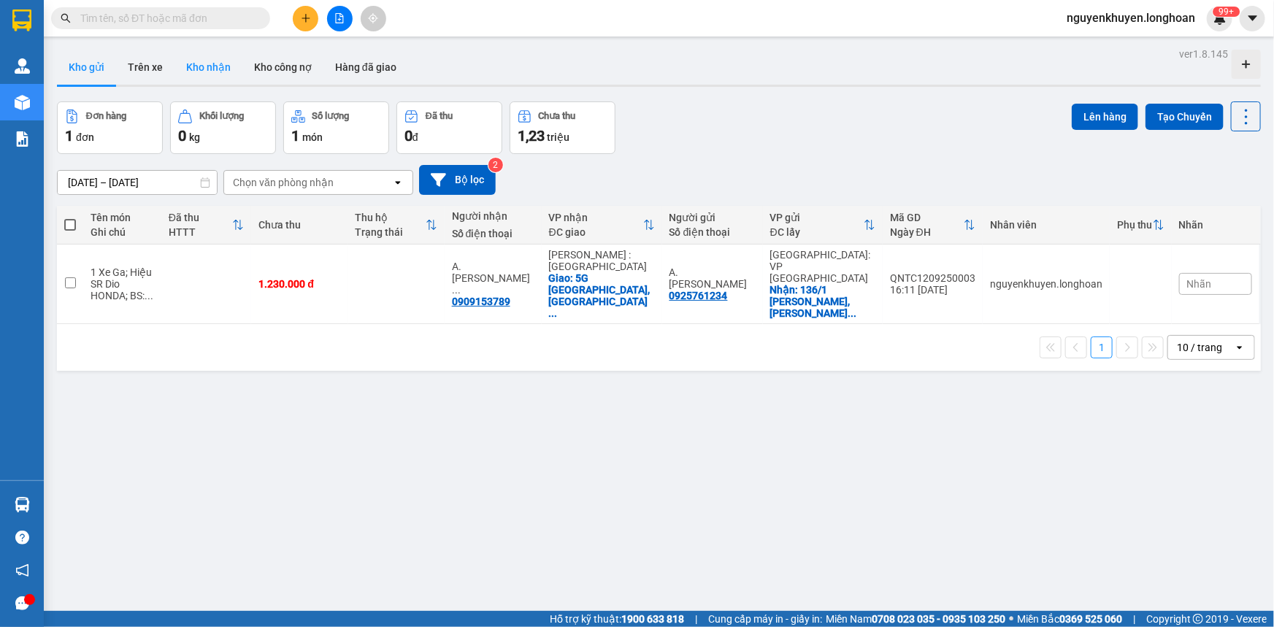
click at [208, 64] on button "Kho nhận" at bounding box center [208, 67] width 68 height 35
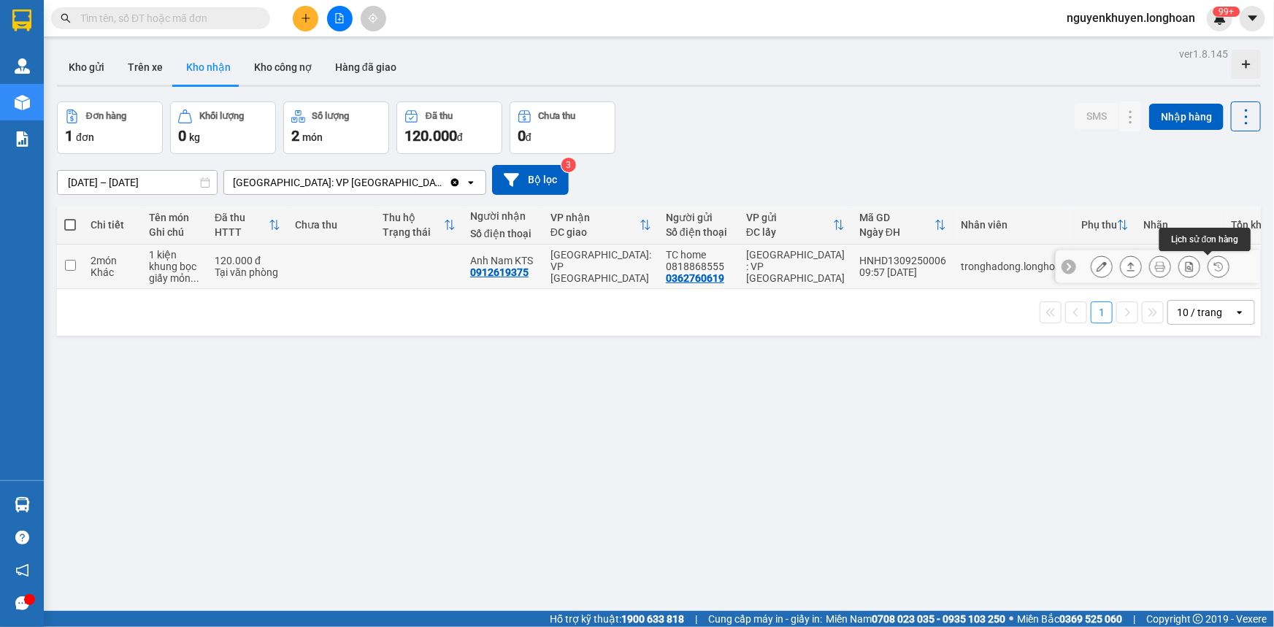
click at [1214, 264] on icon at bounding box center [1218, 266] width 9 height 9
drag, startPoint x: 357, startPoint y: 172, endPoint x: 414, endPoint y: 190, distance: 59.6
click at [414, 190] on div "[DATE] – [DATE] Press the down arrow key to interact with the calendar and sele…" at bounding box center [659, 180] width 1204 height 30
click at [442, 372] on div "ver 1.8.145 Kho gửi Trên xe Kho nhận Kho công nợ Hàng đã giao Đơn hàng 1 đơn Kh…" at bounding box center [658, 357] width 1215 height 627
click at [130, 21] on input "text" at bounding box center [166, 18] width 172 height 16
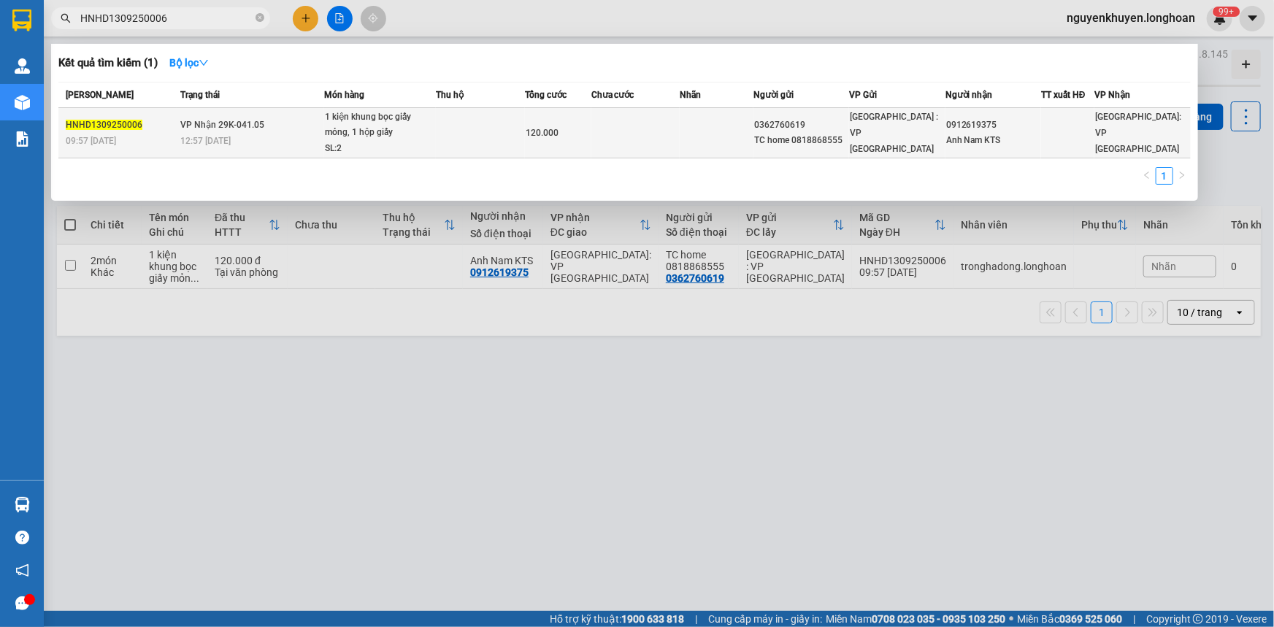
type input "HNHD1309250006"
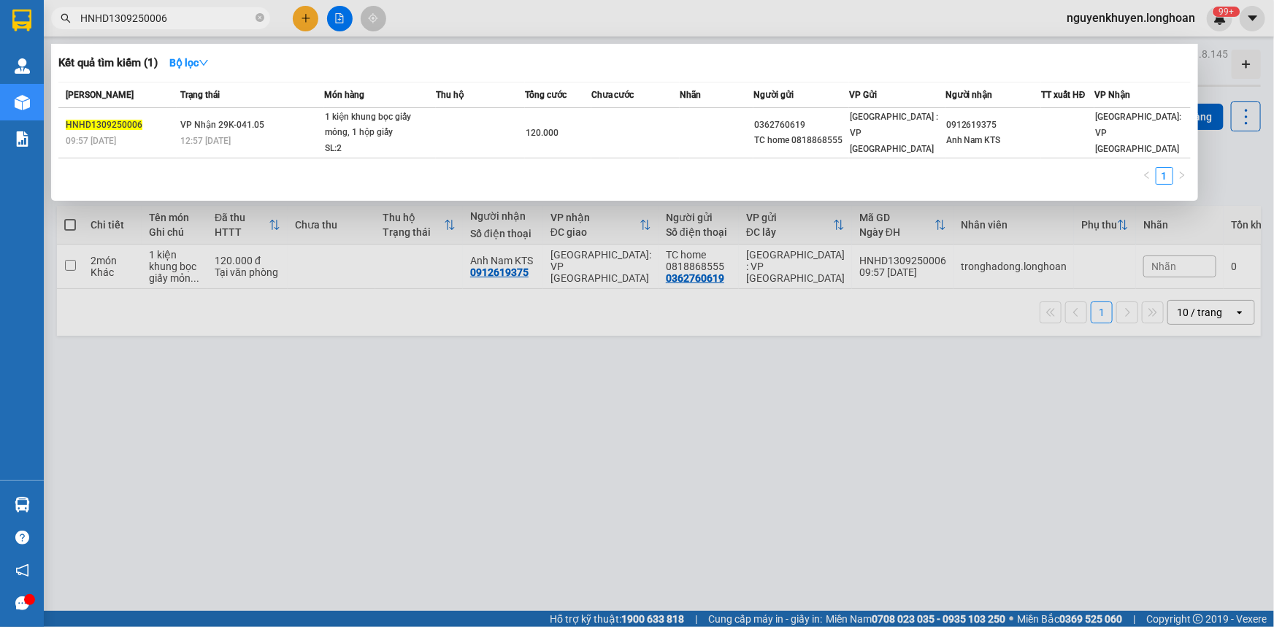
click at [360, 128] on div "1 kiện khung bọc giấy mỏng, 1 hộp giấy" at bounding box center [380, 125] width 110 height 31
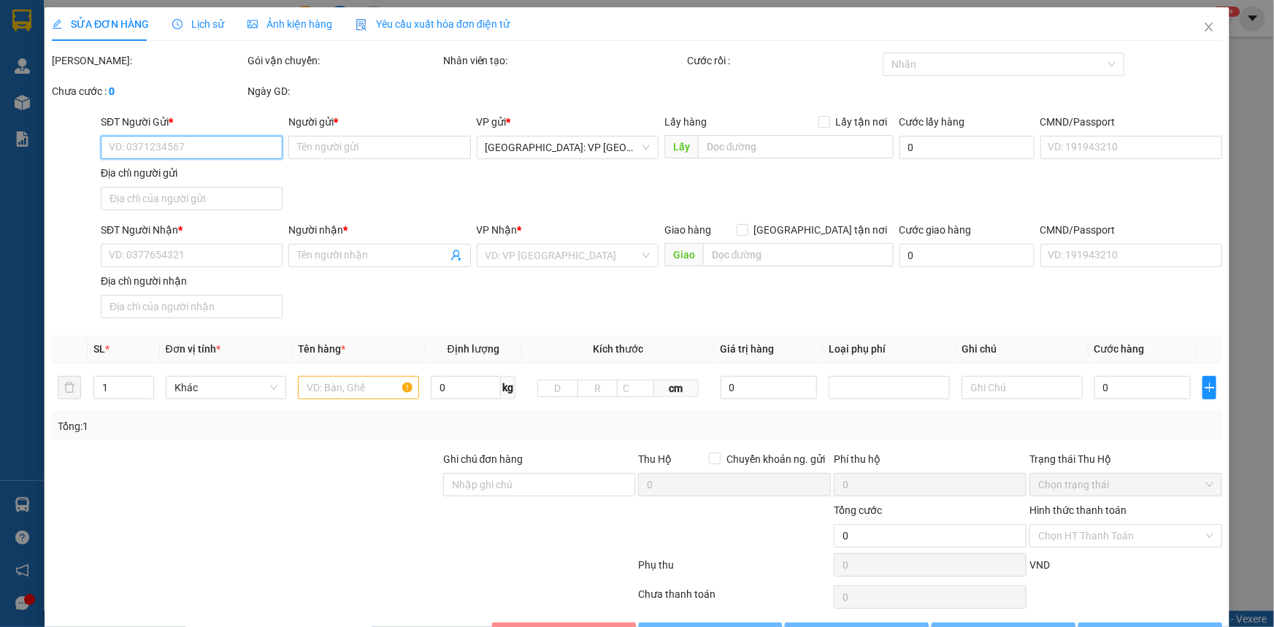
type input "0362760619"
type input "TC home 0818868555"
type input "0912619375"
type input "Anh Nam KTS"
type input "120.000"
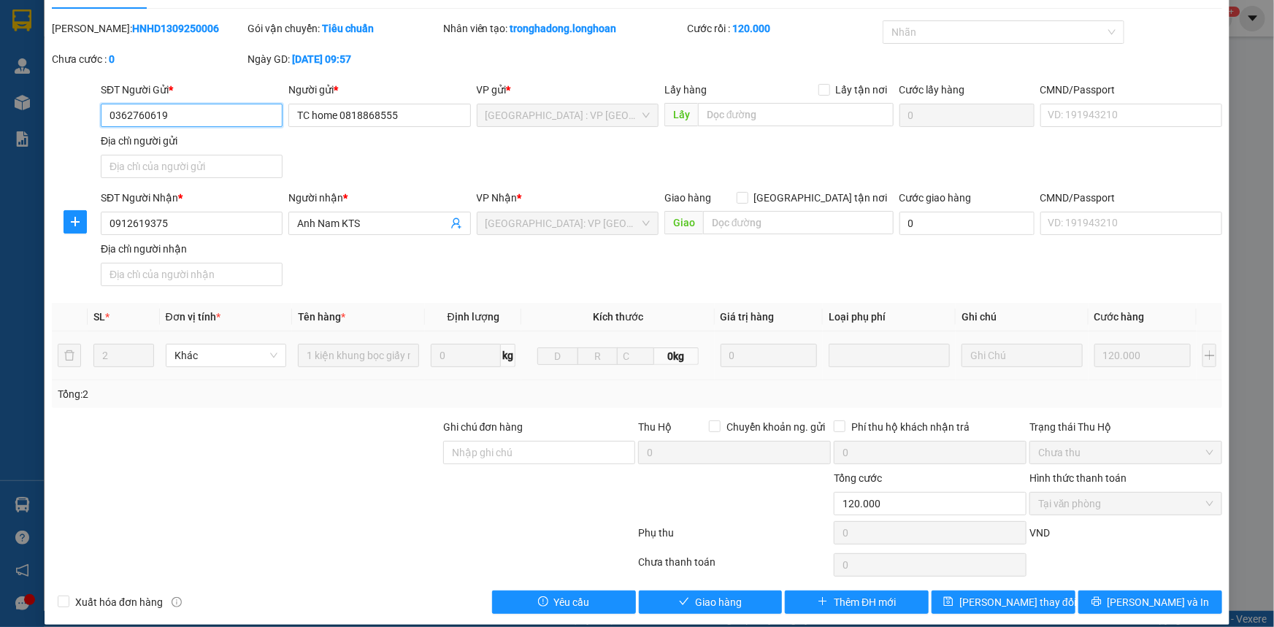
scroll to position [46, 0]
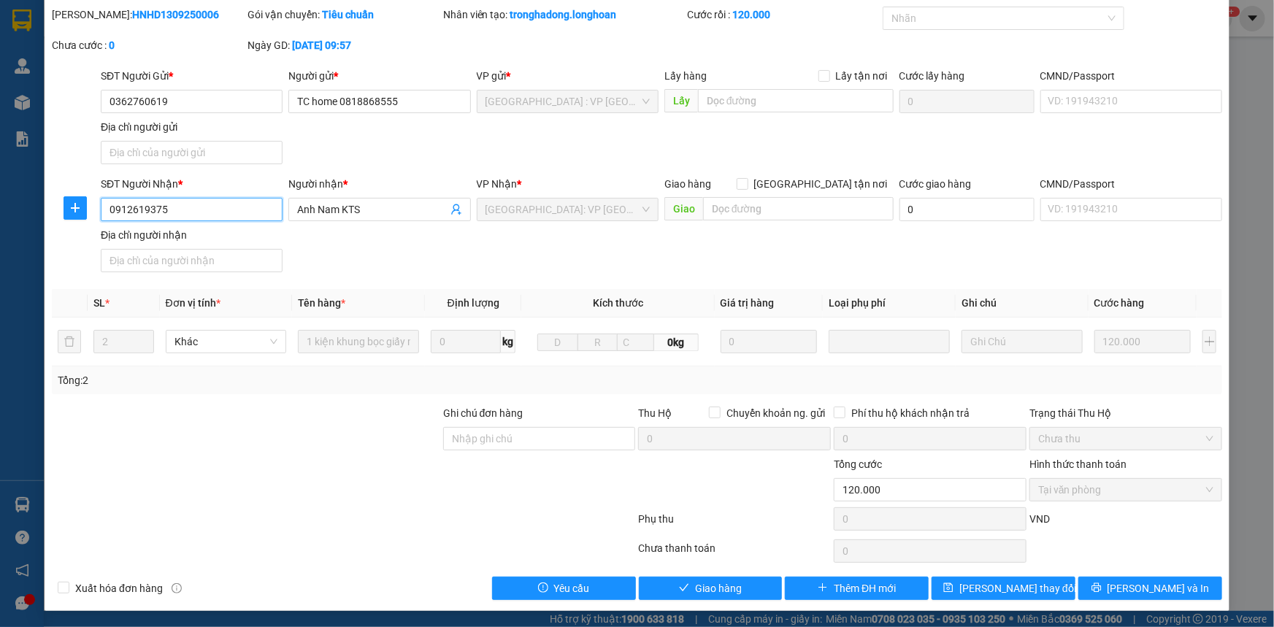
drag, startPoint x: 166, startPoint y: 208, endPoint x: 46, endPoint y: 224, distance: 121.5
click at [53, 222] on div "SĐT Người Nhận * 0912619375 0912619375 Người nhận * Anh Nam KTS VP Nhận * Quảng…" at bounding box center [636, 227] width 1173 height 102
type input "0914780225"
click at [1102, 584] on icon "printer" at bounding box center [1096, 588] width 10 height 10
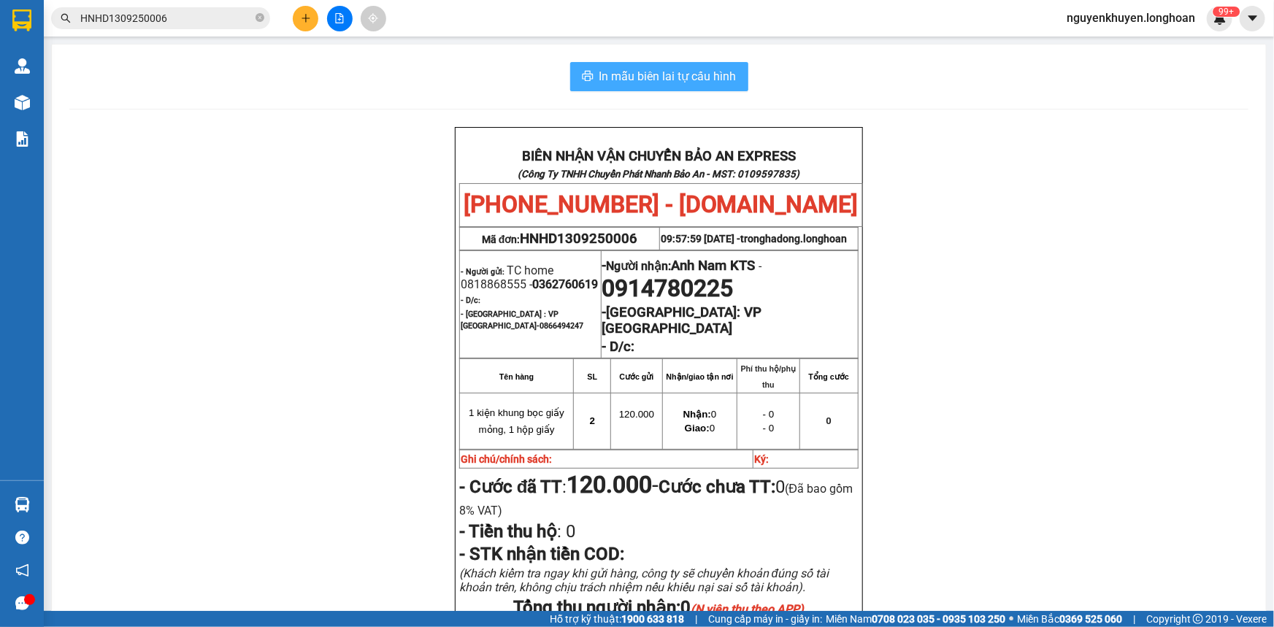
click at [656, 75] on span "In mẫu biên lai tự cấu hình" at bounding box center [667, 76] width 137 height 18
drag, startPoint x: 621, startPoint y: 264, endPoint x: 728, endPoint y: 95, distance: 199.9
drag, startPoint x: 728, startPoint y: 95, endPoint x: 664, endPoint y: 176, distance: 103.4
drag, startPoint x: 664, startPoint y: 176, endPoint x: 1032, endPoint y: 280, distance: 383.2
click at [1034, 280] on div "BIÊN NHẬN VẬN CHUYỂN BẢO AN EXPRESS (Công Ty TNHH Chuyển Phát Nhanh Bảo An - MS…" at bounding box center [658, 488] width 1179 height 723
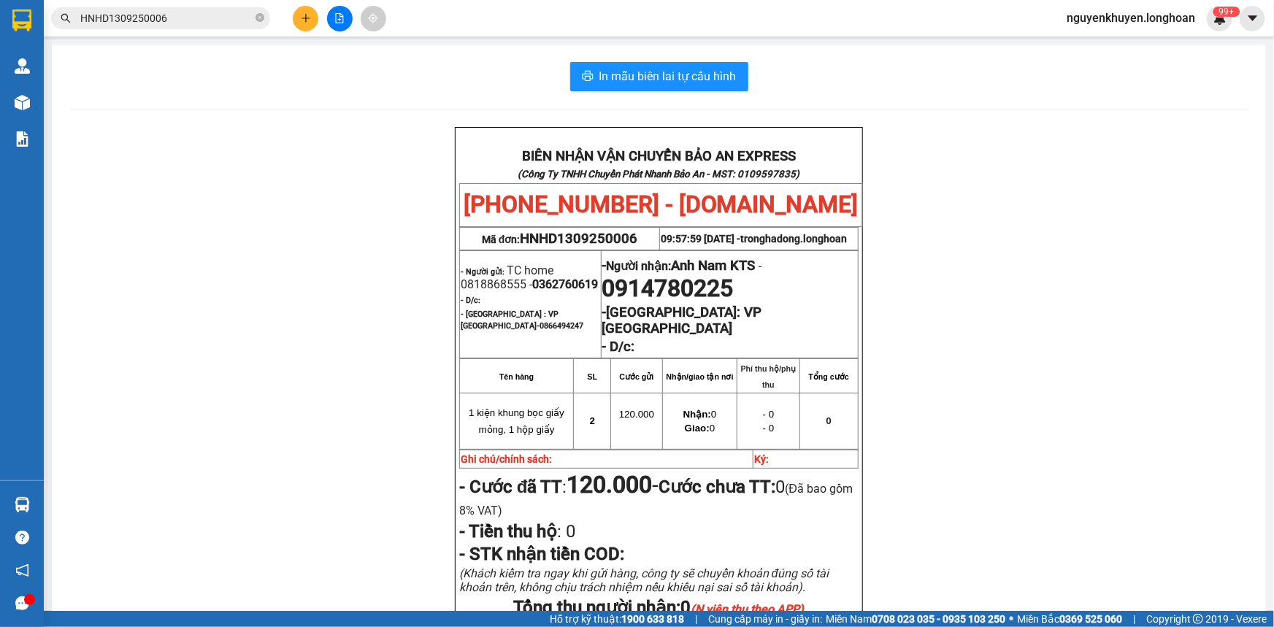
drag, startPoint x: 632, startPoint y: 311, endPoint x: 1061, endPoint y: 279, distance: 429.7
click at [1061, 279] on div "BIÊN NHẬN VẬN CHUYỂN BẢO AN EXPRESS (Công Ty TNHH Chuyển Phát Nhanh Bảo An - MS…" at bounding box center [658, 488] width 1179 height 723
click at [631, 73] on span "In mẫu biên lai tự cấu hình" at bounding box center [667, 76] width 137 height 18
drag, startPoint x: 526, startPoint y: 174, endPoint x: 312, endPoint y: 407, distance: 316.2
click at [312, 407] on div "BIÊN NHẬN VẬN CHUYỂN BẢO AN EXPRESS (Công Ty TNHH Chuyển Phát Nhanh Bảo An - MS…" at bounding box center [658, 488] width 1179 height 723
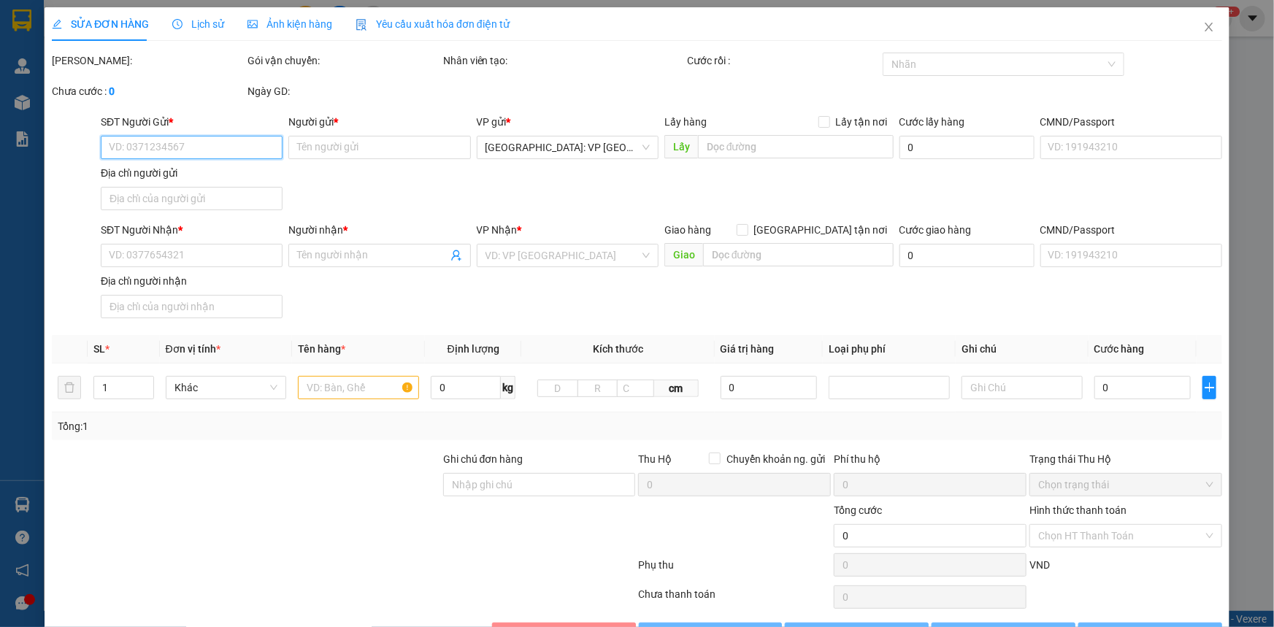
type input "0362760619"
type input "TC home 0818868555"
type input "0914780225"
type input "Anh Nam KTS"
type input "120.000"
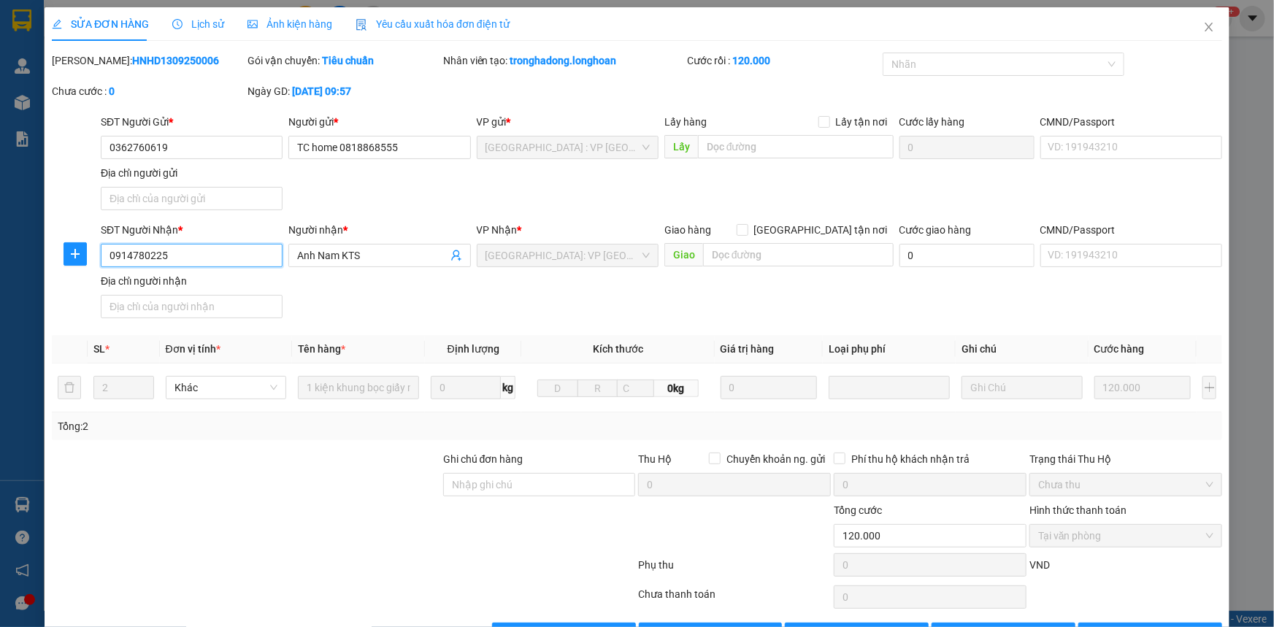
click at [170, 258] on input "0914780225" at bounding box center [192, 255] width 182 height 23
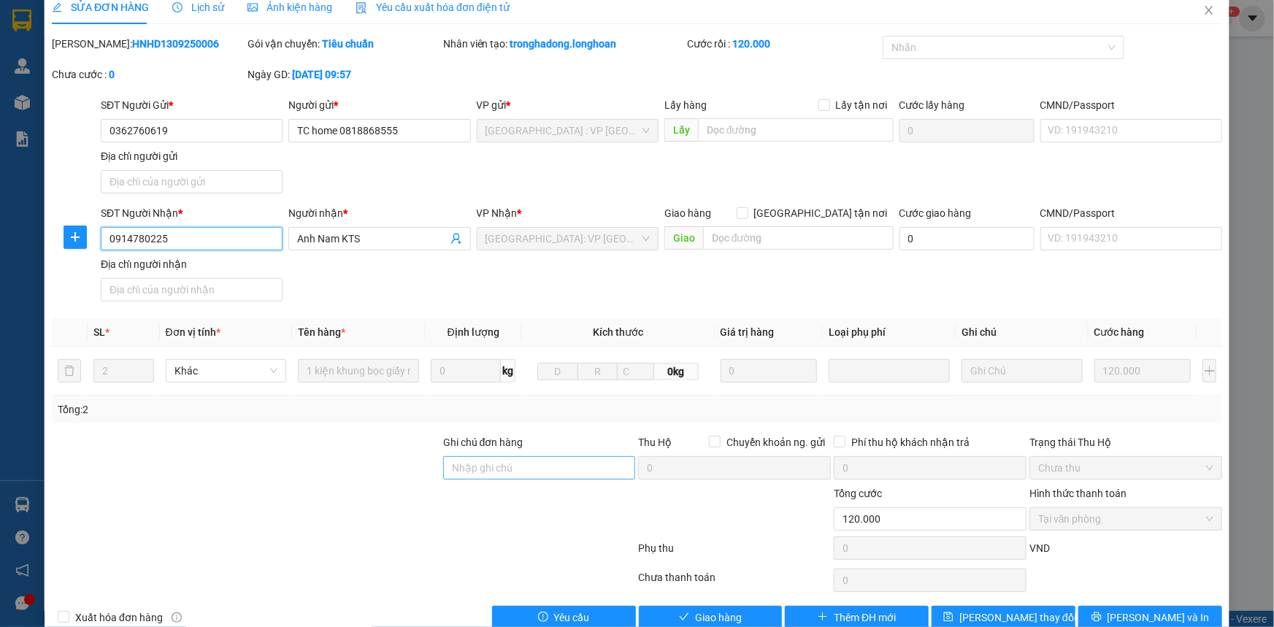
scroll to position [46, 0]
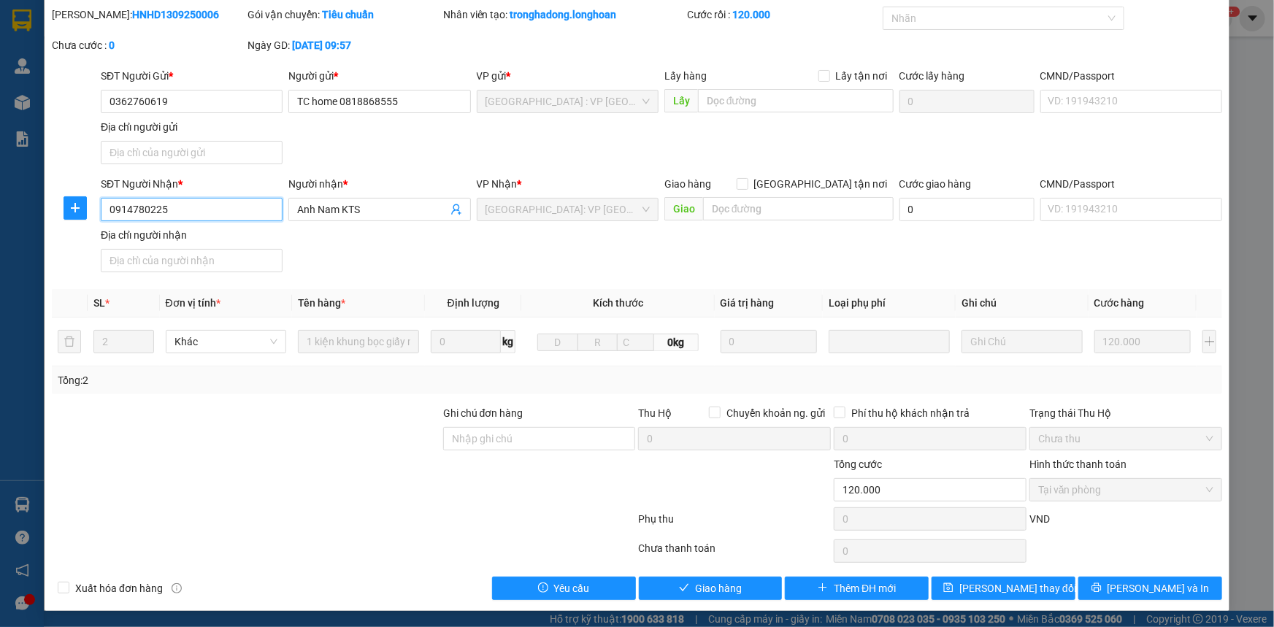
click at [1090, 440] on span "Chưa thu" at bounding box center [1125, 439] width 175 height 22
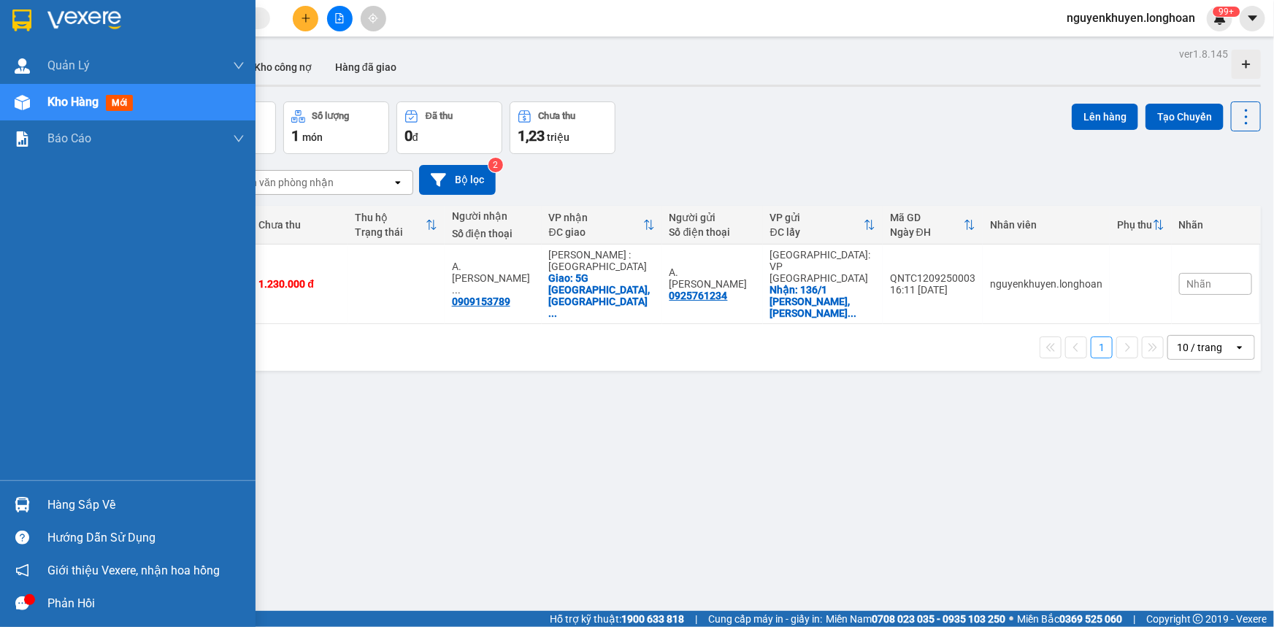
click at [91, 506] on div "Hàng sắp về" at bounding box center [145, 505] width 197 height 22
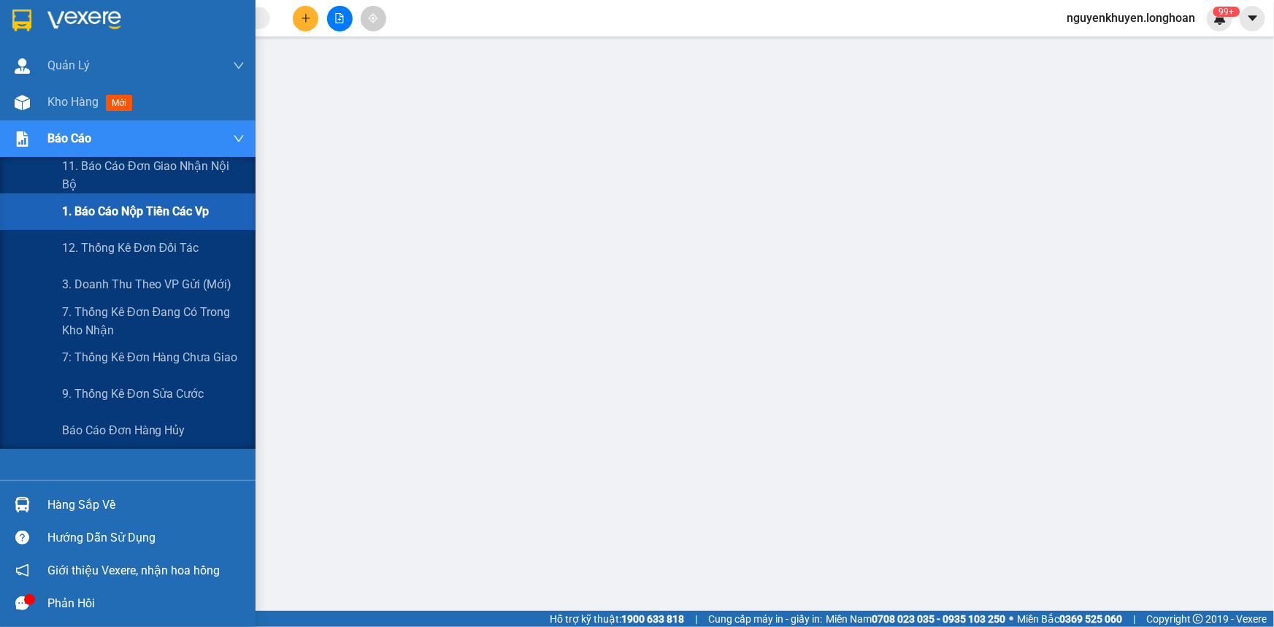
click at [12, 138] on div at bounding box center [22, 139] width 26 height 26
